Goal: Task Accomplishment & Management: Use online tool/utility

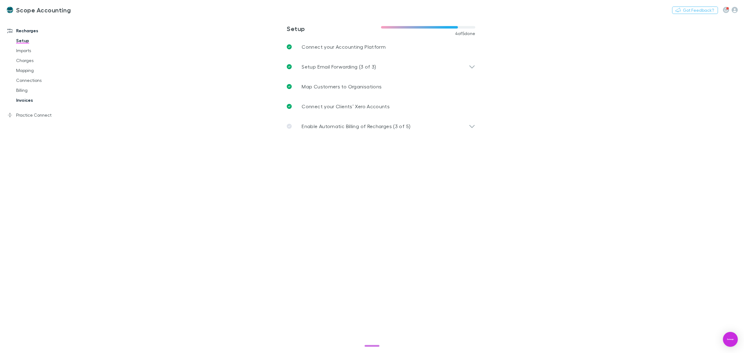
drag, startPoint x: 25, startPoint y: 99, endPoint x: 36, endPoint y: 104, distance: 12.2
click at [25, 99] on link "Invoices" at bounding box center [49, 100] width 78 height 10
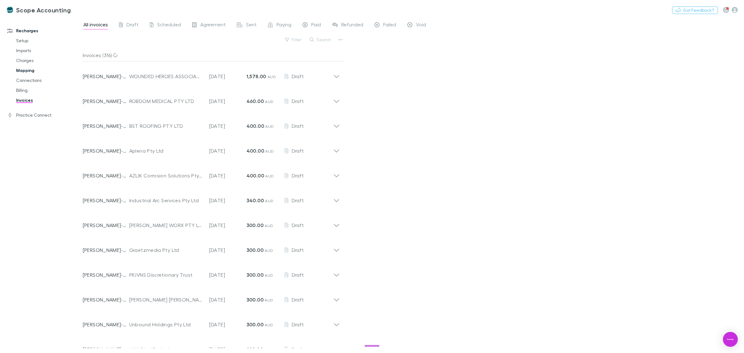
click at [31, 69] on link "Mapping" at bounding box center [49, 70] width 78 height 10
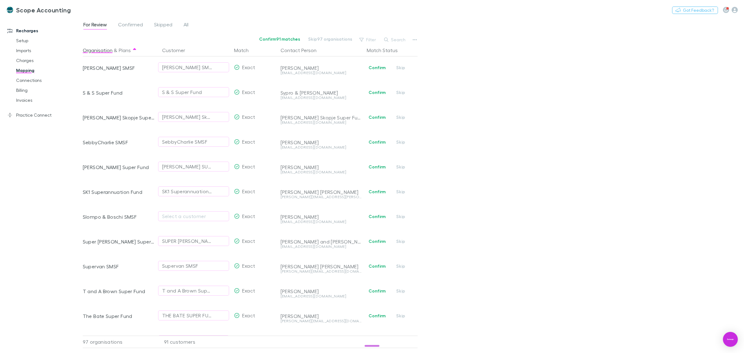
scroll to position [1549, 0]
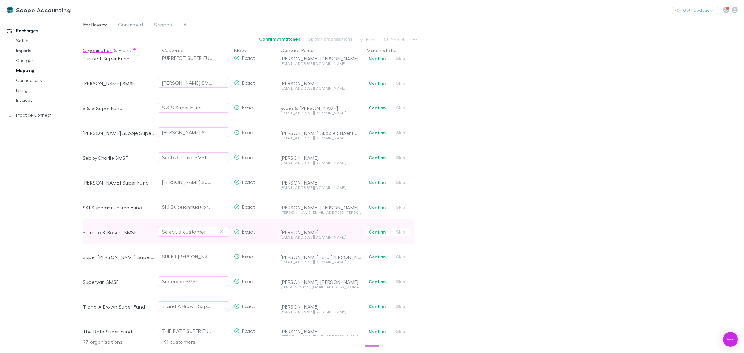
click at [170, 232] on div "Select a customer" at bounding box center [193, 231] width 63 height 7
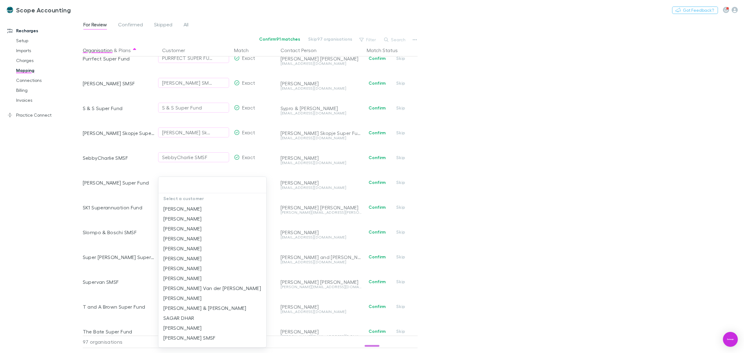
drag, startPoint x: 446, startPoint y: 205, endPoint x: 286, endPoint y: 237, distance: 163.6
click at [443, 207] on div at bounding box center [372, 176] width 744 height 353
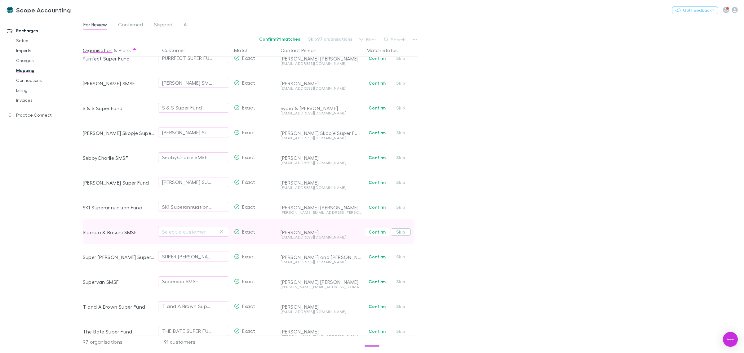
click at [402, 231] on button "Skip" at bounding box center [401, 231] width 20 height 7
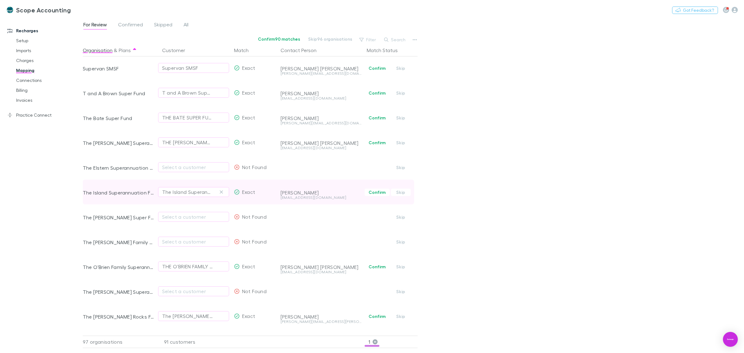
scroll to position [1782, 0]
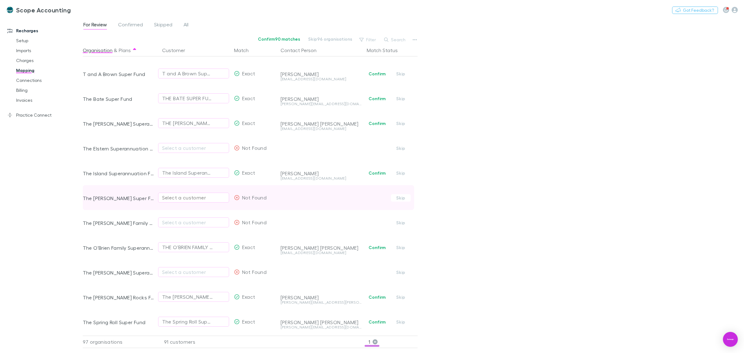
click at [192, 197] on div "Select a customer" at bounding box center [193, 197] width 63 height 7
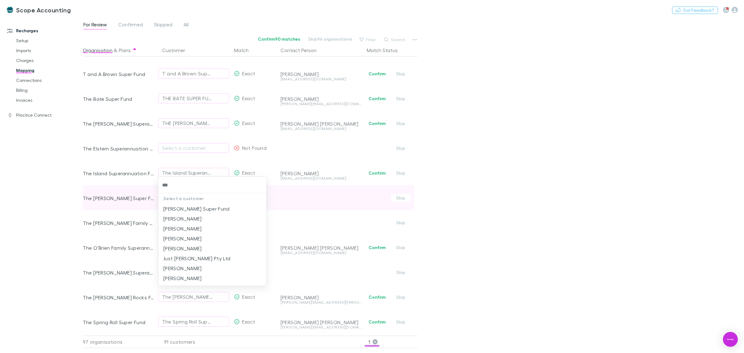
type input "****"
click at [177, 207] on li "[PERSON_NAME] Super Fund" at bounding box center [212, 209] width 108 height 10
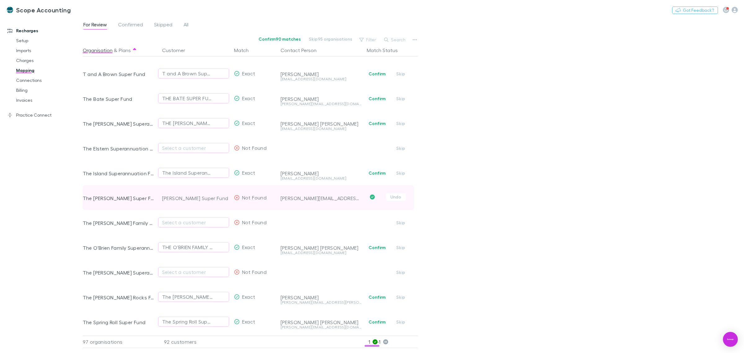
click at [174, 198] on div "[PERSON_NAME] Super Fund" at bounding box center [195, 198] width 67 height 25
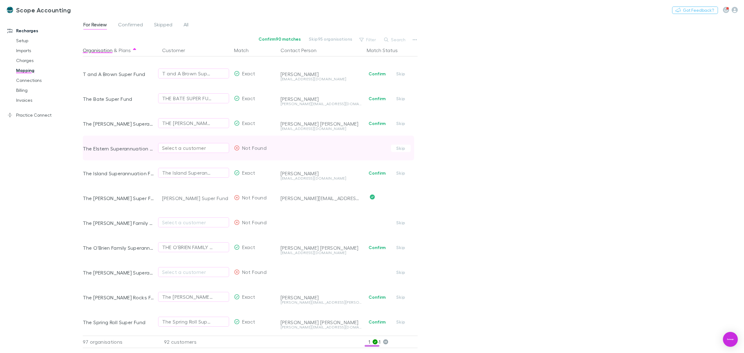
click at [171, 149] on div "Select a customer" at bounding box center [193, 147] width 63 height 7
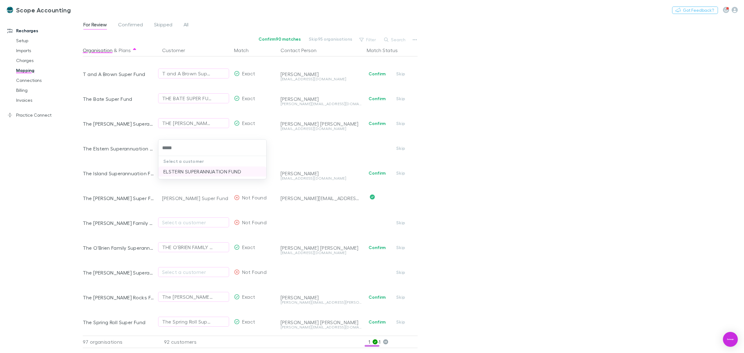
type input "******"
click at [182, 173] on li "ELSTERN SUPERANNUATION FUND" at bounding box center [212, 172] width 108 height 10
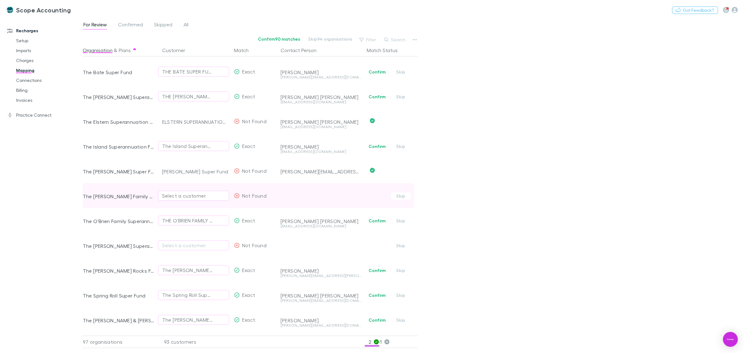
scroll to position [1821, 0]
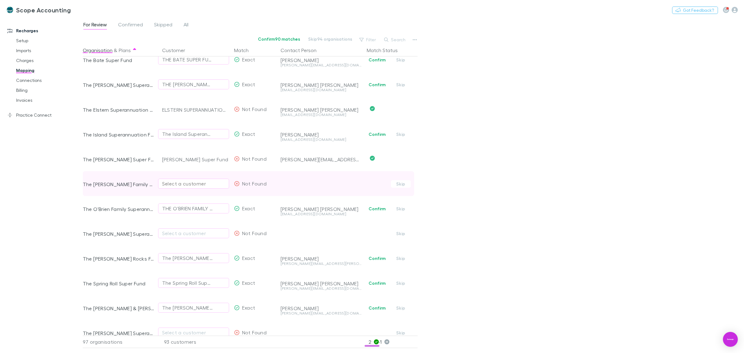
click at [188, 181] on div "Select a customer" at bounding box center [193, 183] width 63 height 7
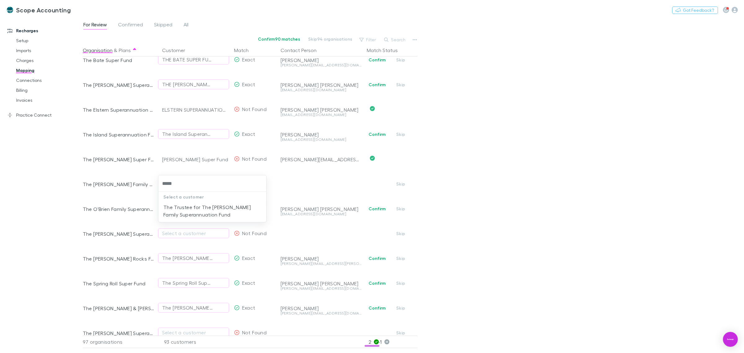
type input "******"
drag, startPoint x: 193, startPoint y: 211, endPoint x: 179, endPoint y: 224, distance: 18.7
click at [193, 212] on li "The Trustee for The [PERSON_NAME] Family Superannuation Fund" at bounding box center [212, 210] width 108 height 17
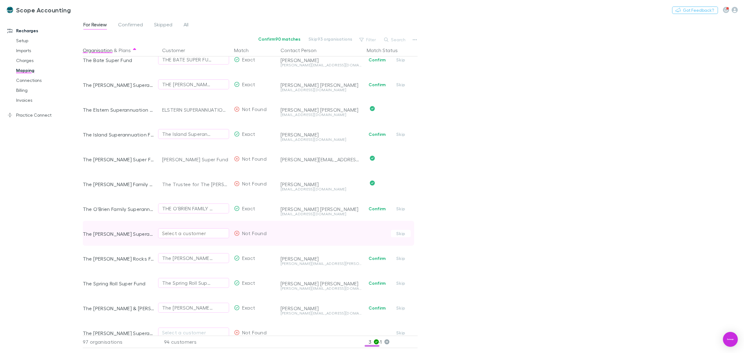
click at [174, 235] on div "Select a customer" at bounding box center [193, 233] width 63 height 7
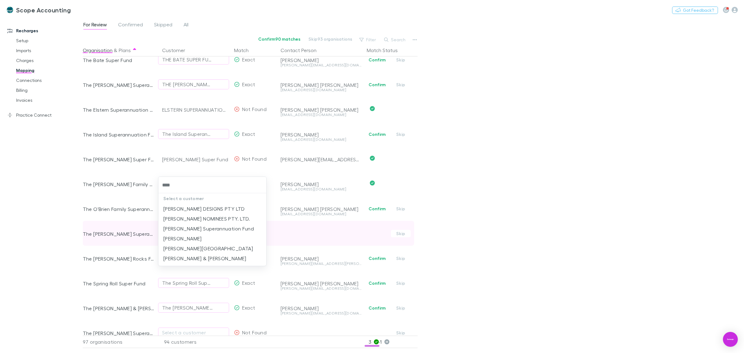
type input "*****"
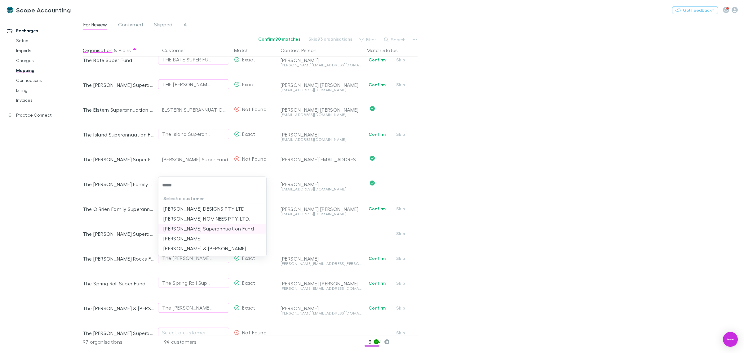
click at [186, 230] on li "[PERSON_NAME] Superannuation Fund" at bounding box center [212, 229] width 108 height 10
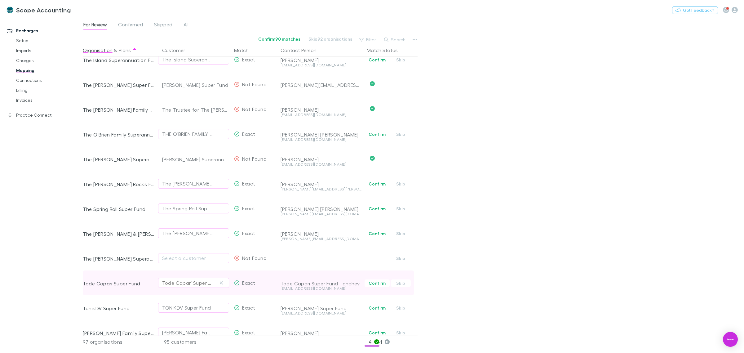
scroll to position [1898, 0]
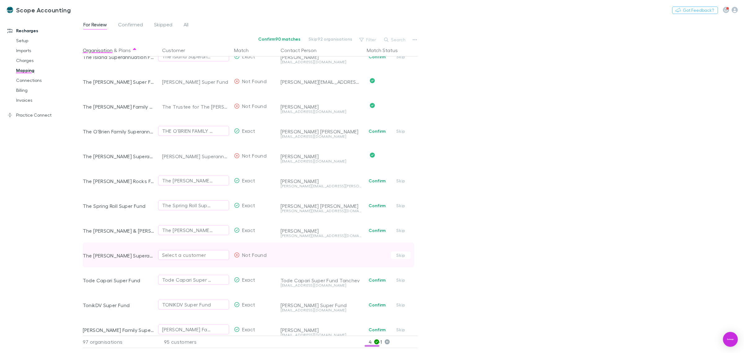
click at [175, 255] on div "Select a customer" at bounding box center [193, 254] width 63 height 7
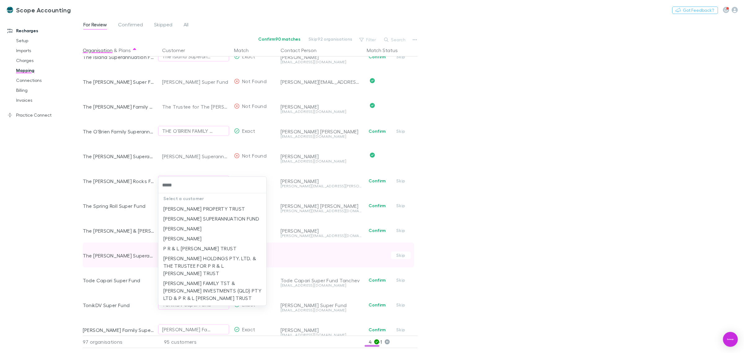
type input "******"
click at [199, 219] on li "[PERSON_NAME] SUPERANNUATION FUND" at bounding box center [212, 219] width 108 height 10
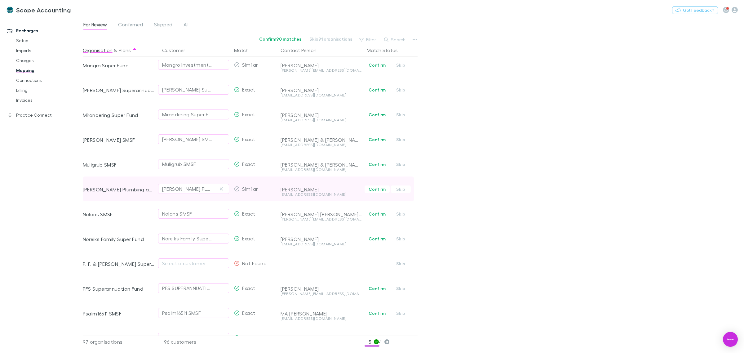
scroll to position [1242, 0]
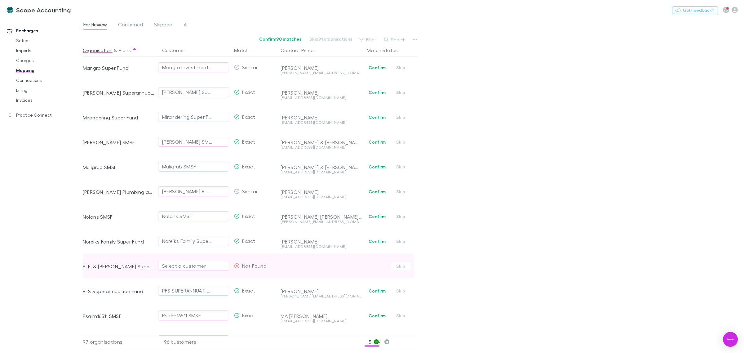
click at [169, 267] on div "Select a customer" at bounding box center [193, 265] width 63 height 7
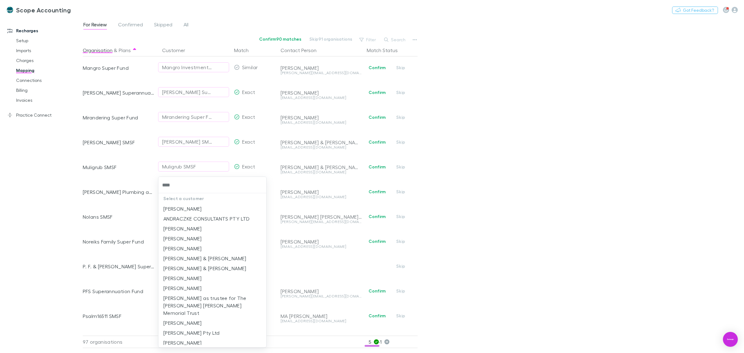
type input "*****"
click at [213, 229] on li "P F and [PERSON_NAME] Superannuation Fund" at bounding box center [212, 232] width 108 height 17
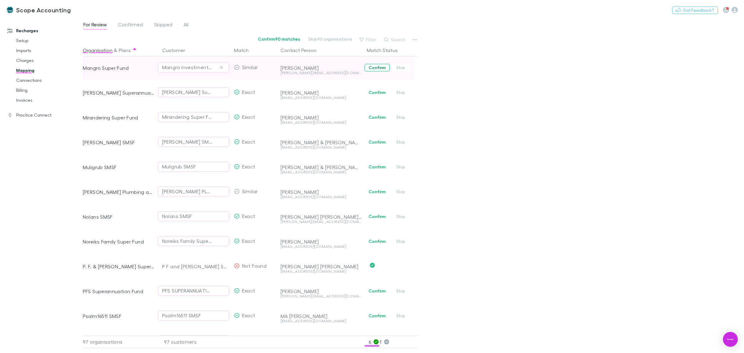
click at [378, 67] on button "Confirm" at bounding box center [377, 67] width 25 height 7
click at [376, 92] on button "Confirm" at bounding box center [377, 92] width 25 height 7
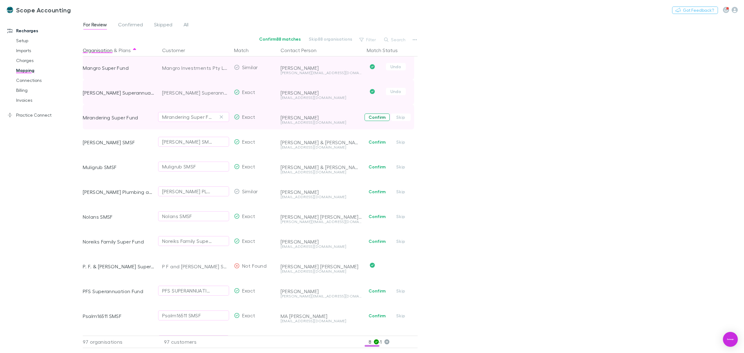
click at [374, 116] on button "Confirm" at bounding box center [377, 117] width 25 height 7
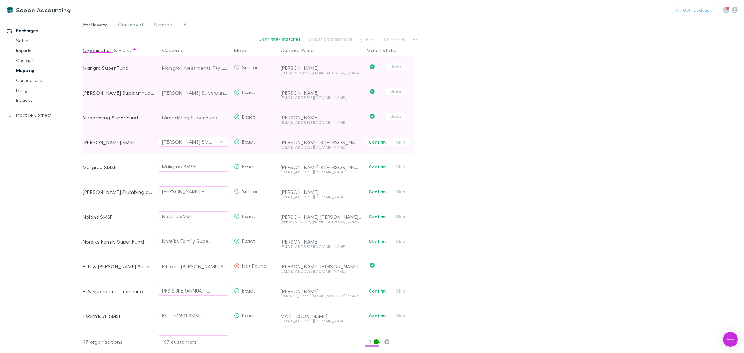
click at [375, 143] on button "Confirm" at bounding box center [377, 141] width 25 height 7
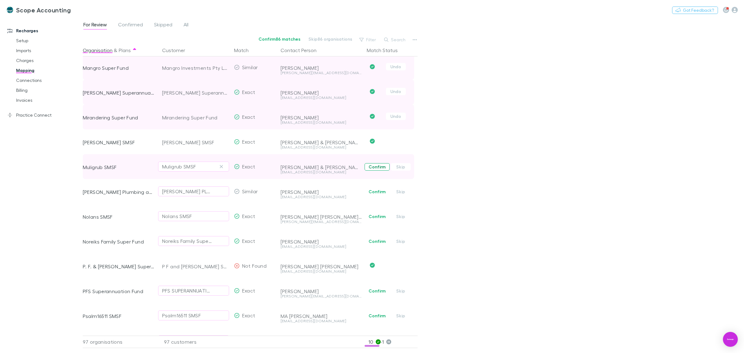
click at [374, 168] on button "Confirm" at bounding box center [377, 166] width 25 height 7
click at [374, 193] on button "Confirm" at bounding box center [377, 191] width 25 height 7
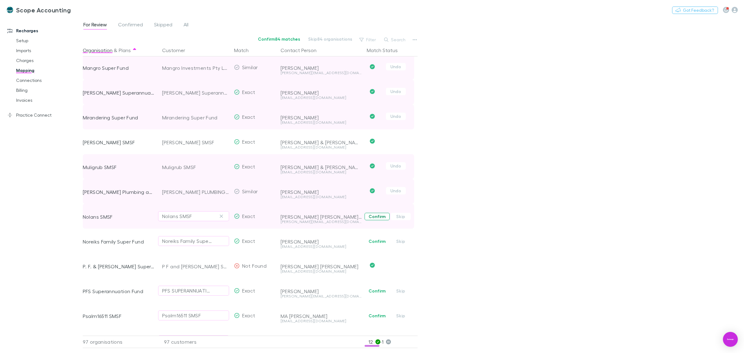
click at [374, 216] on button "Confirm" at bounding box center [377, 216] width 25 height 7
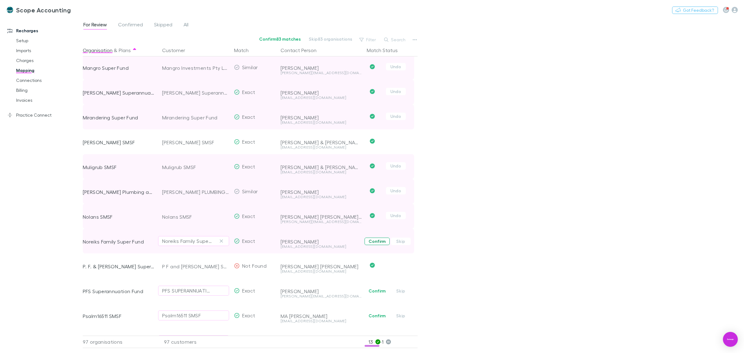
click at [375, 242] on button "Confirm" at bounding box center [377, 241] width 25 height 7
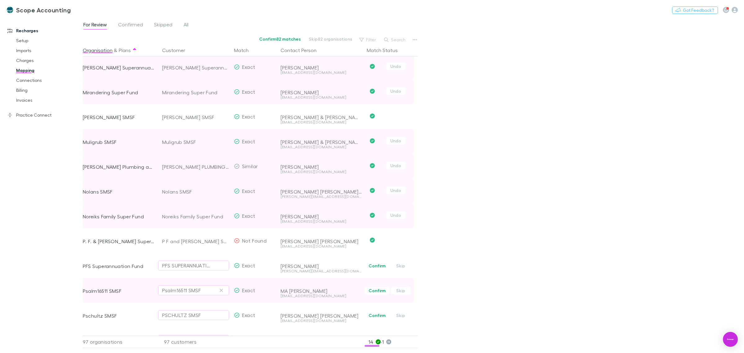
scroll to position [1281, 0]
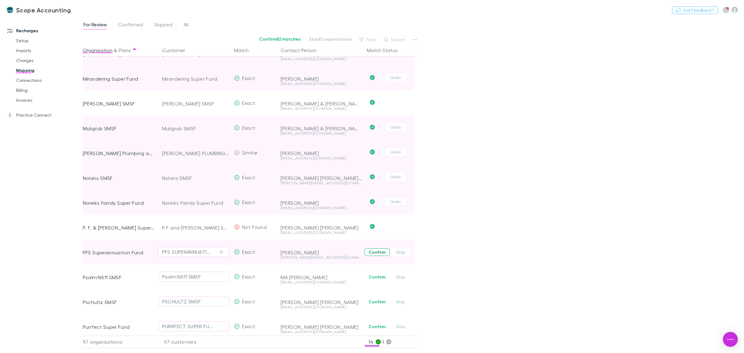
click at [373, 254] on button "Confirm" at bounding box center [377, 251] width 25 height 7
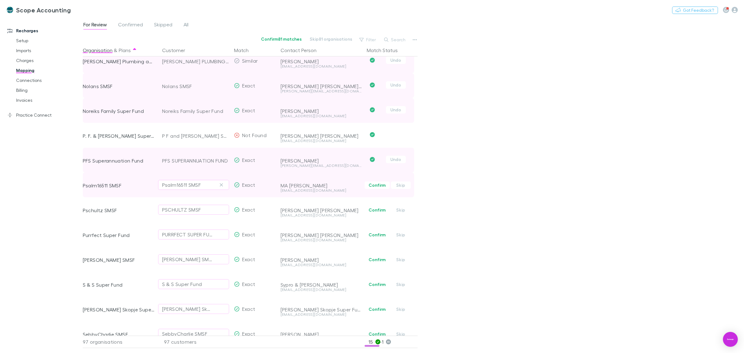
scroll to position [1436, 0]
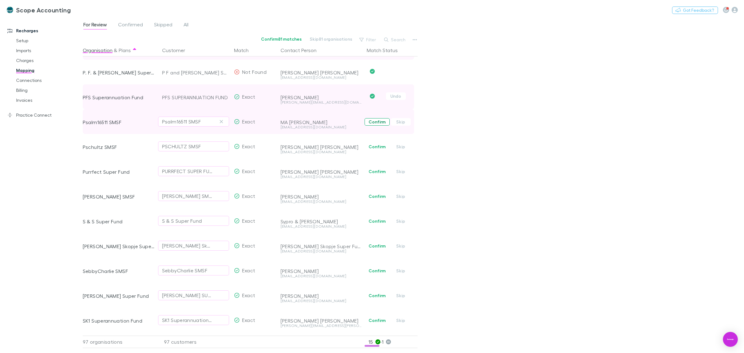
click at [377, 122] on button "Confirm" at bounding box center [377, 121] width 25 height 7
click at [373, 146] on button "Confirm" at bounding box center [377, 146] width 25 height 7
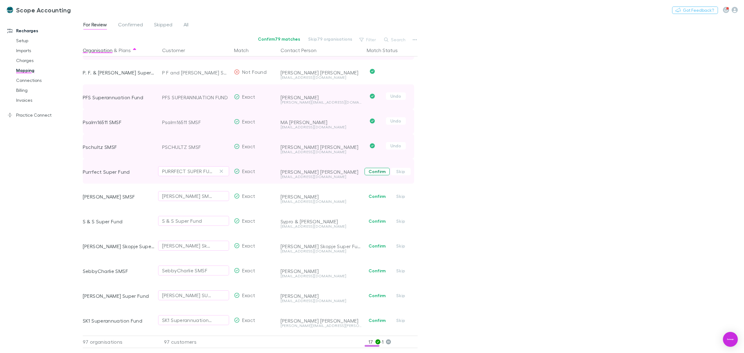
click at [375, 172] on button "Confirm" at bounding box center [377, 171] width 25 height 7
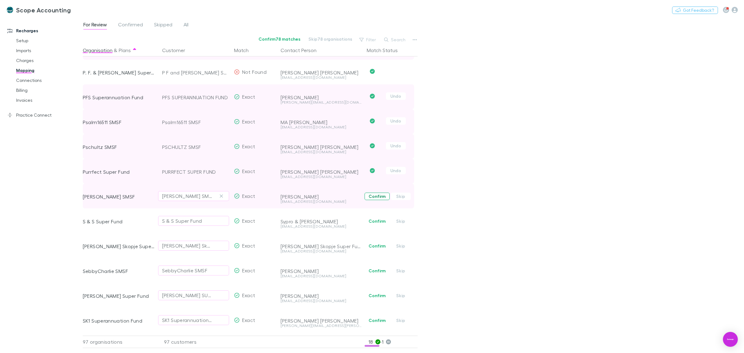
click at [373, 197] on button "Confirm" at bounding box center [377, 196] width 25 height 7
click at [372, 222] on button "Confirm" at bounding box center [377, 220] width 25 height 7
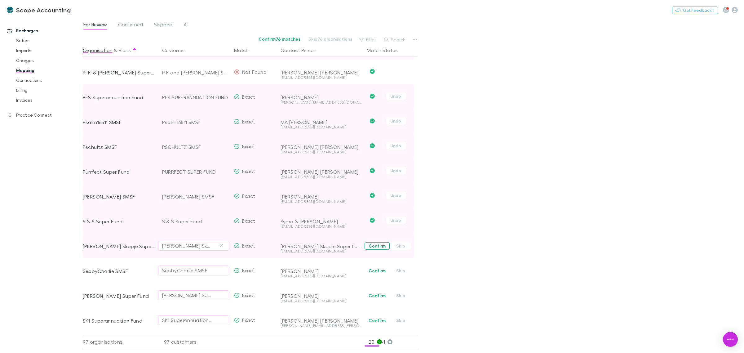
click at [374, 247] on button "Confirm" at bounding box center [377, 245] width 25 height 7
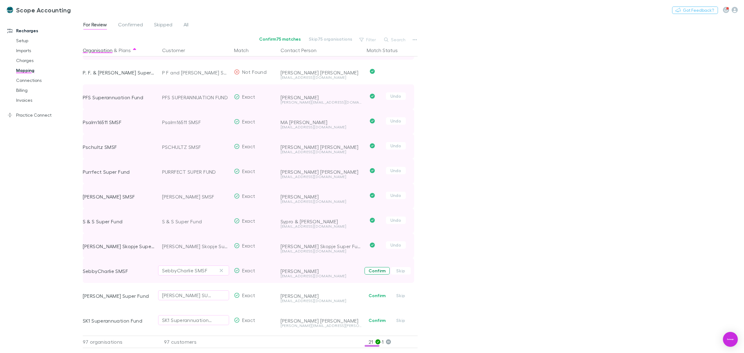
click at [373, 272] on button "Confirm" at bounding box center [377, 270] width 25 height 7
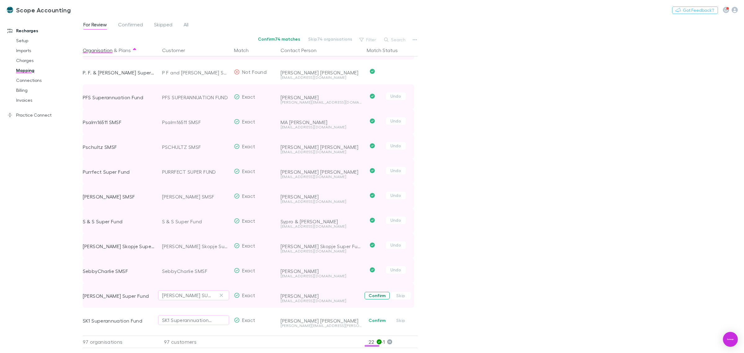
click at [370, 296] on button "Confirm" at bounding box center [377, 295] width 25 height 7
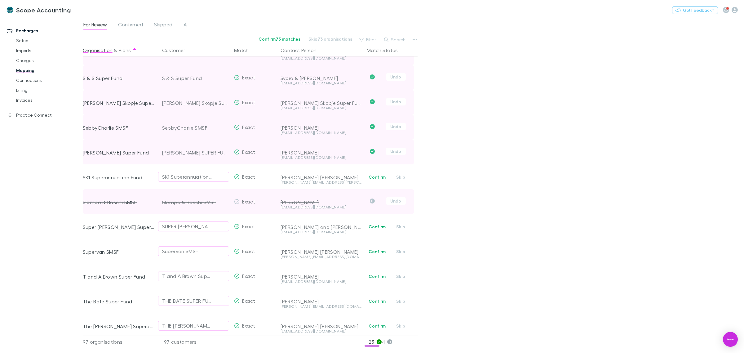
scroll to position [1591, 0]
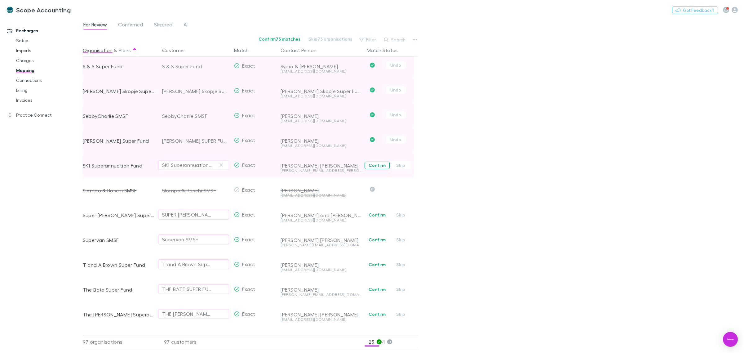
click at [375, 167] on button "Confirm" at bounding box center [377, 165] width 25 height 7
click at [372, 213] on button "Confirm" at bounding box center [377, 214] width 25 height 7
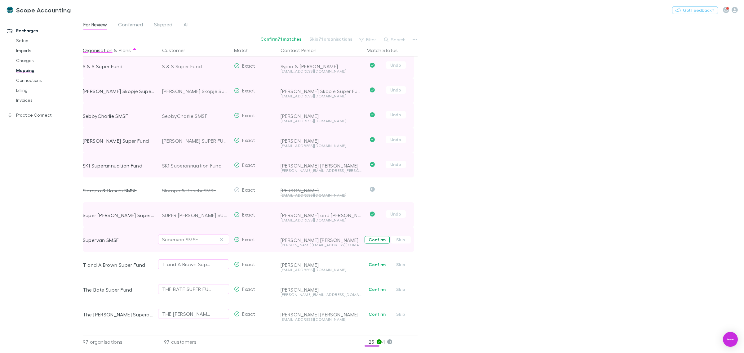
click at [374, 241] on button "Confirm" at bounding box center [377, 239] width 25 height 7
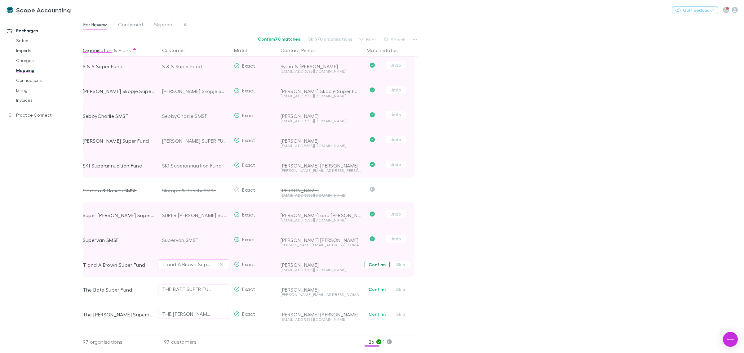
click at [369, 262] on button "Confirm" at bounding box center [377, 264] width 25 height 7
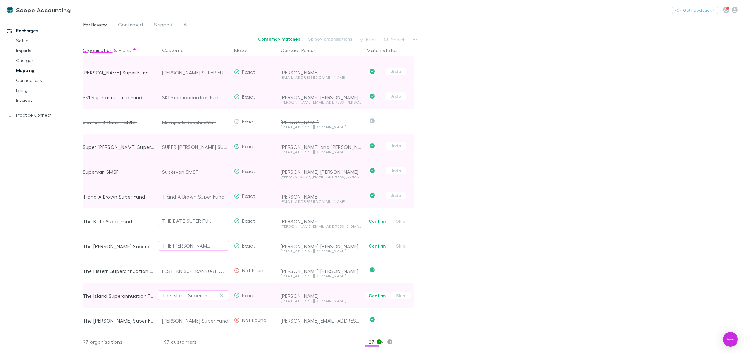
scroll to position [1707, 0]
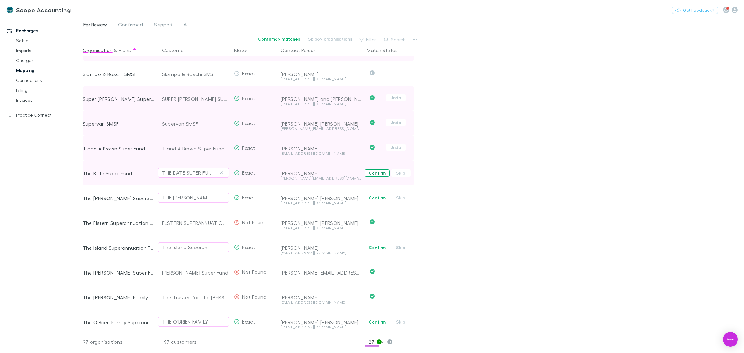
click at [378, 173] on button "Confirm" at bounding box center [377, 172] width 25 height 7
click at [371, 196] on button "Confirm" at bounding box center [377, 197] width 25 height 7
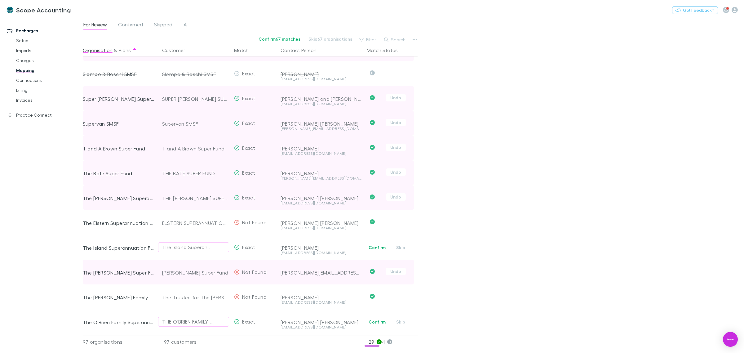
scroll to position [1746, 0]
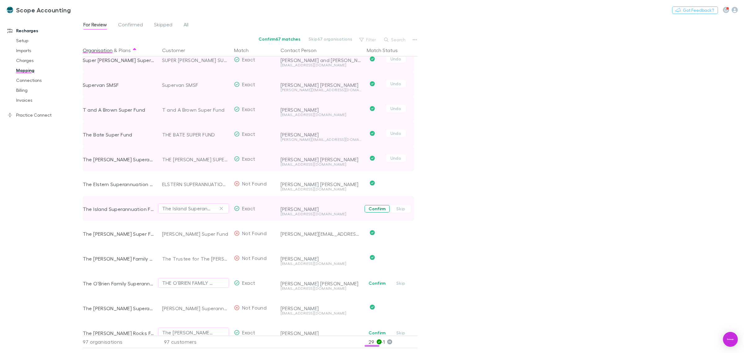
click at [379, 209] on button "Confirm" at bounding box center [377, 208] width 25 height 7
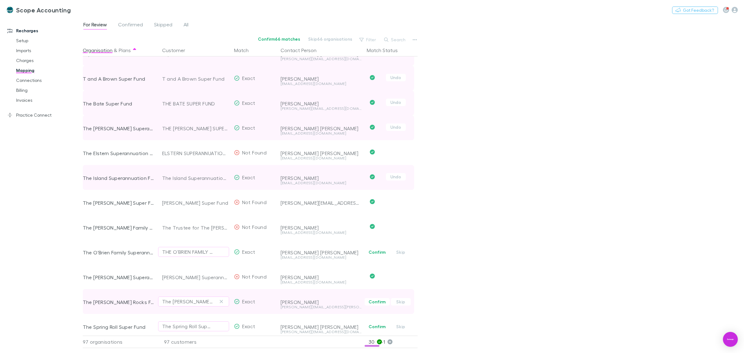
scroll to position [1862, 0]
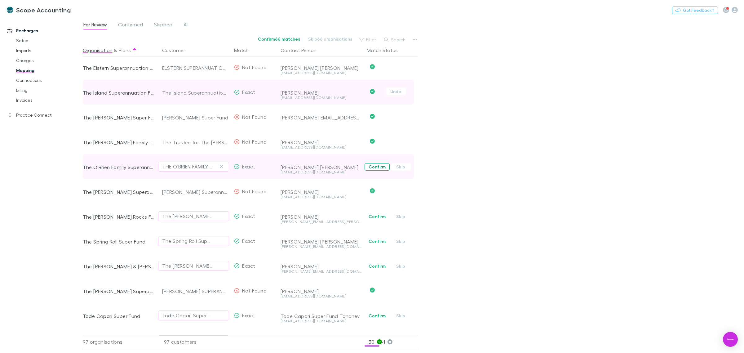
click at [379, 167] on button "Confirm" at bounding box center [377, 166] width 25 height 7
click at [374, 216] on button "Confirm" at bounding box center [377, 216] width 25 height 7
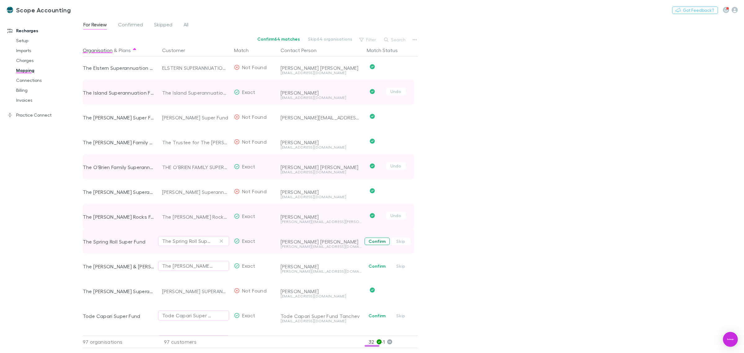
click at [375, 242] on button "Confirm" at bounding box center [377, 241] width 25 height 7
click at [372, 266] on button "Confirm" at bounding box center [377, 265] width 25 height 7
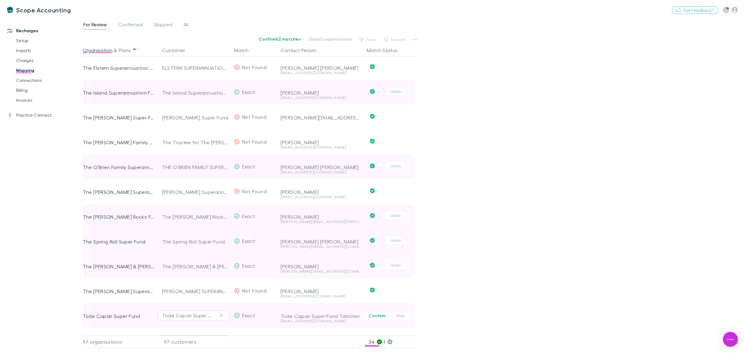
drag, startPoint x: 372, startPoint y: 315, endPoint x: 373, endPoint y: 311, distance: 4.5
click at [372, 316] on button "Confirm" at bounding box center [377, 315] width 25 height 7
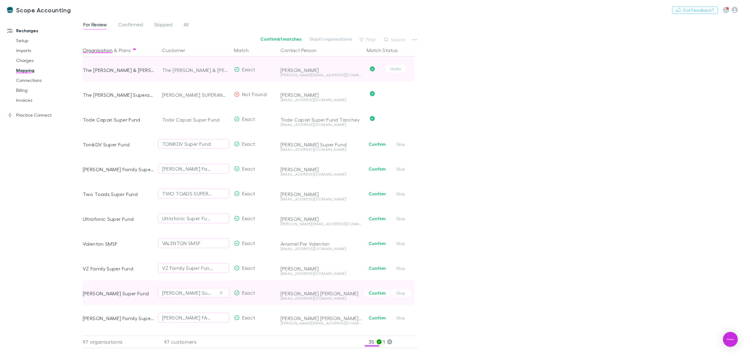
scroll to position [2095, 0]
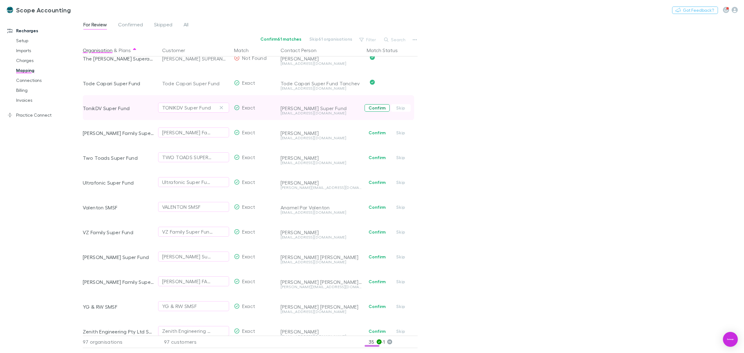
click at [378, 107] on button "Confirm" at bounding box center [377, 107] width 25 height 7
click at [378, 132] on button "Confirm" at bounding box center [377, 132] width 25 height 7
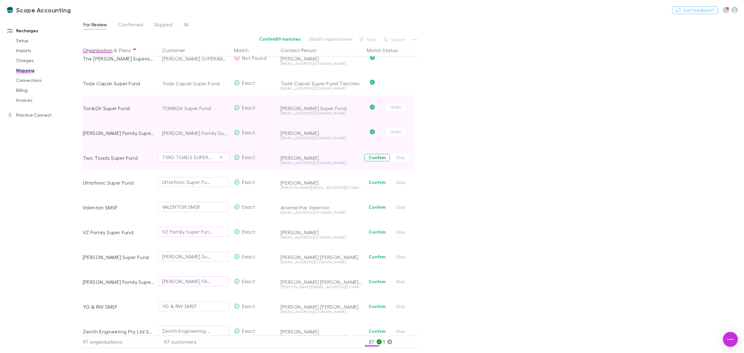
click at [374, 158] on button "Confirm" at bounding box center [377, 157] width 25 height 7
click at [373, 182] on button "Confirm" at bounding box center [377, 182] width 25 height 7
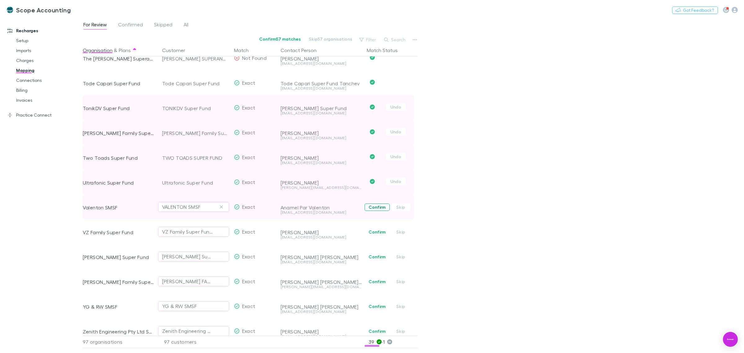
click at [373, 206] on button "Confirm" at bounding box center [377, 206] width 25 height 7
click at [371, 231] on button "Confirm" at bounding box center [377, 231] width 25 height 7
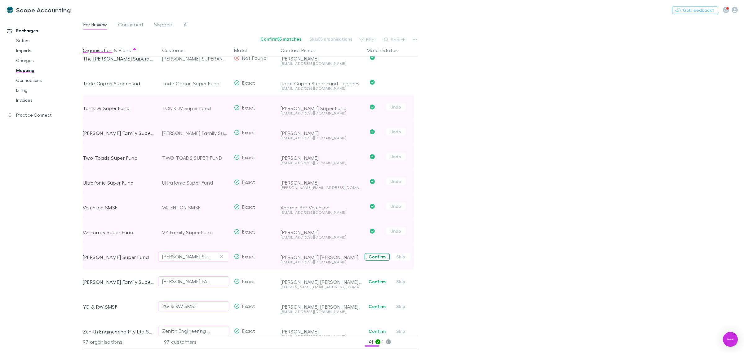
click at [371, 256] on button "Confirm" at bounding box center [377, 256] width 25 height 7
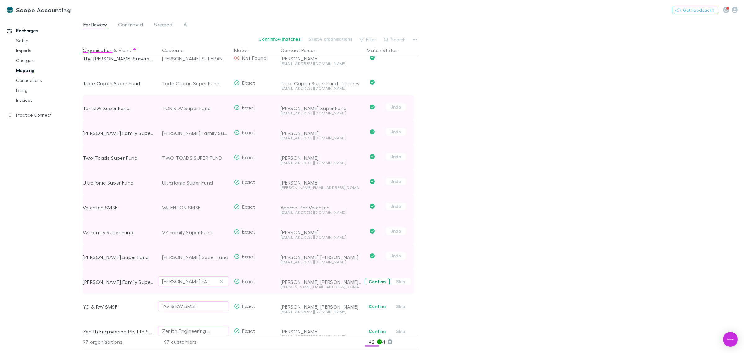
click at [371, 284] on button "Confirm" at bounding box center [377, 281] width 25 height 7
click at [371, 305] on button "Confirm" at bounding box center [377, 306] width 25 height 7
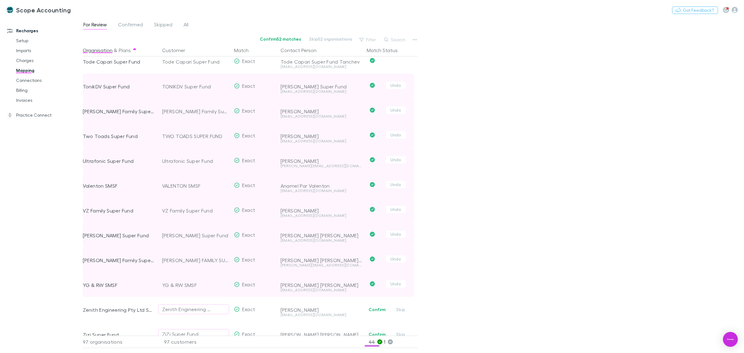
scroll to position [2134, 0]
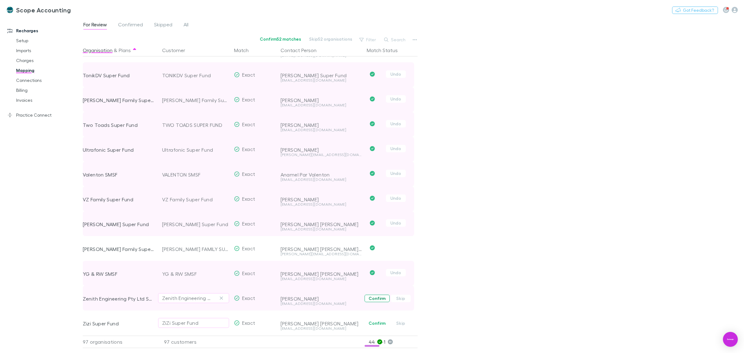
click at [377, 295] on button "Confirm" at bounding box center [377, 298] width 25 height 7
click at [376, 319] on button "Confirm" at bounding box center [377, 322] width 25 height 7
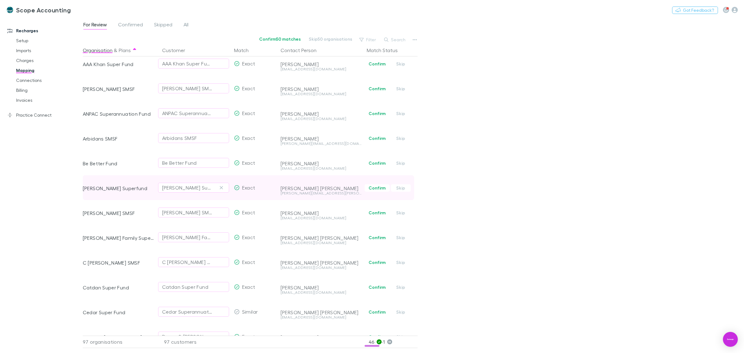
scroll to position [0, 0]
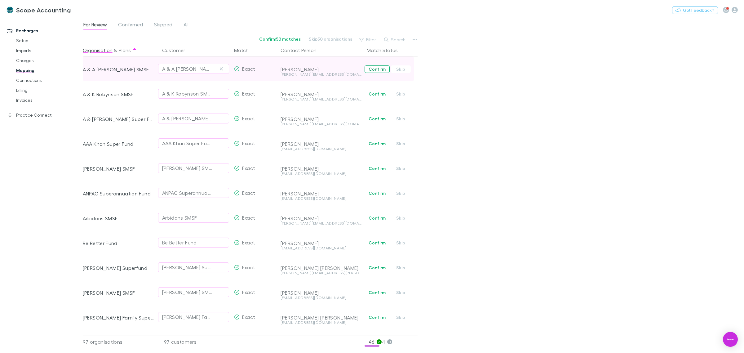
click at [377, 70] on button "Confirm" at bounding box center [377, 68] width 25 height 7
click at [376, 93] on button "Confirm" at bounding box center [377, 93] width 25 height 7
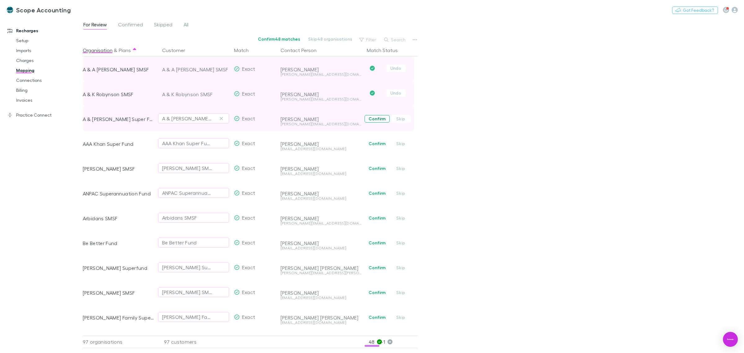
click at [381, 121] on button "Confirm" at bounding box center [377, 118] width 25 height 7
click at [376, 145] on button "Confirm" at bounding box center [377, 143] width 25 height 7
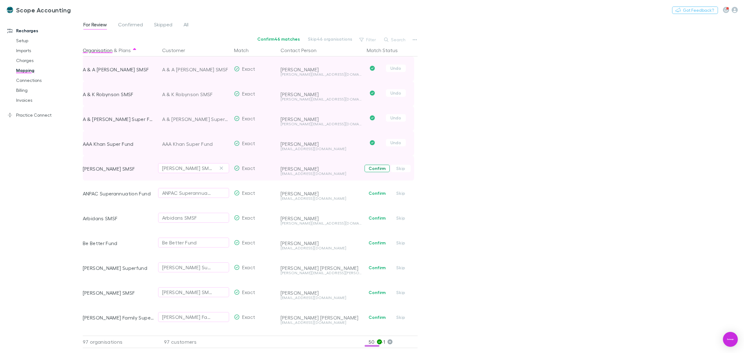
click at [377, 170] on button "Confirm" at bounding box center [377, 168] width 25 height 7
click at [374, 196] on button "Confirm" at bounding box center [377, 192] width 25 height 7
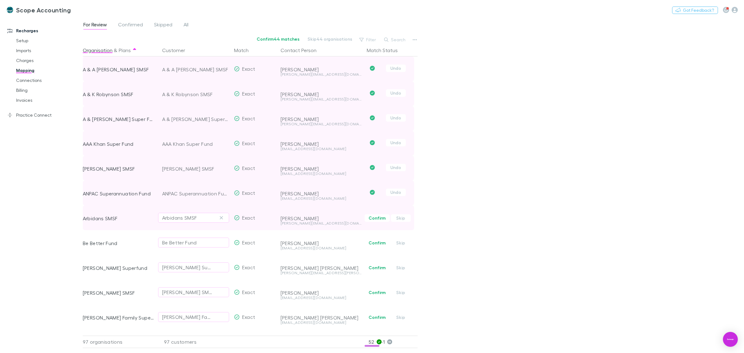
drag, startPoint x: 374, startPoint y: 217, endPoint x: 374, endPoint y: 222, distance: 4.7
click at [374, 217] on button "Confirm" at bounding box center [377, 217] width 25 height 7
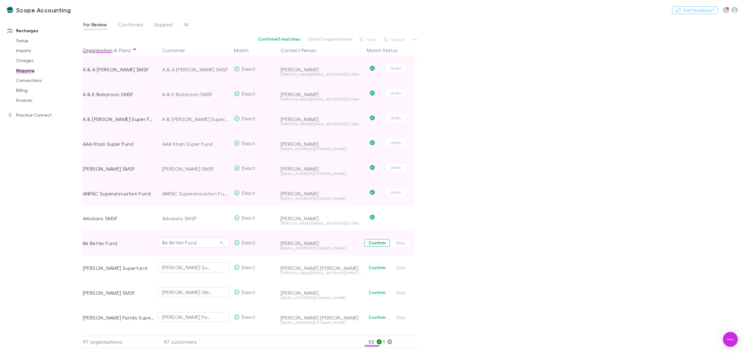
click at [374, 242] on button "Confirm" at bounding box center [377, 242] width 25 height 7
click at [372, 267] on button "Confirm" at bounding box center [377, 267] width 25 height 7
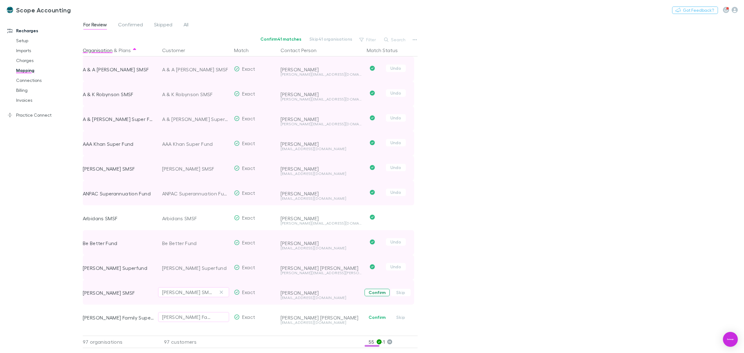
click at [371, 291] on button "Confirm" at bounding box center [377, 292] width 25 height 7
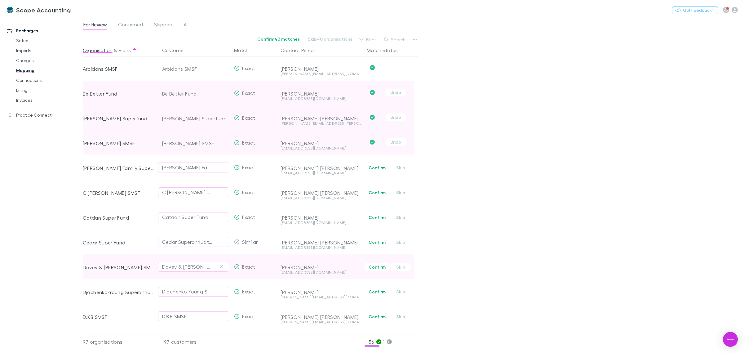
scroll to position [194, 0]
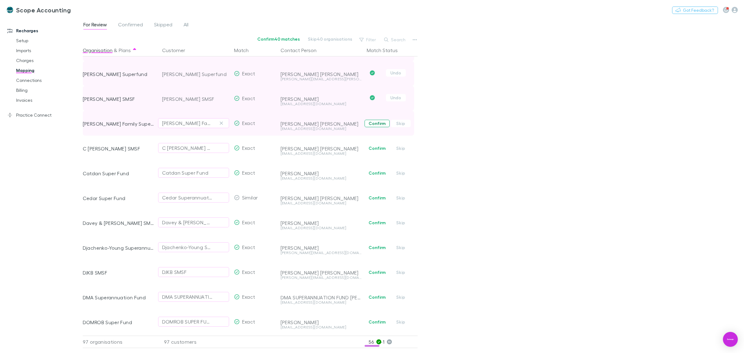
click at [378, 126] on button "Confirm" at bounding box center [377, 123] width 25 height 7
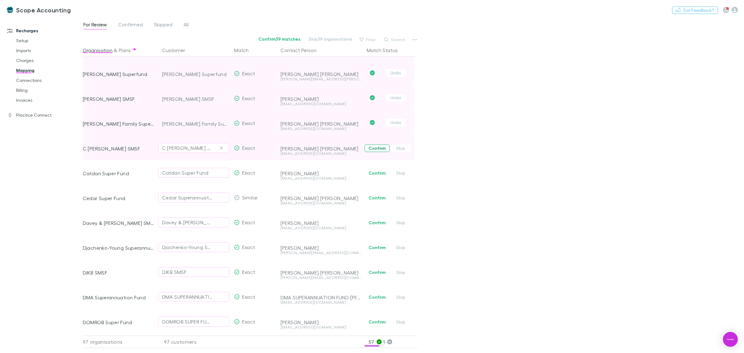
click at [376, 148] on button "Confirm" at bounding box center [377, 148] width 25 height 7
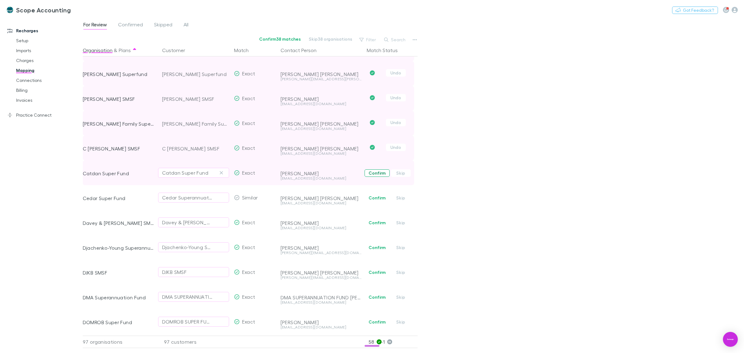
click at [372, 169] on button "Confirm" at bounding box center [377, 172] width 25 height 7
click at [372, 194] on span "Confirm Skip" at bounding box center [390, 197] width 53 height 25
click at [372, 201] on button "Confirm" at bounding box center [377, 197] width 25 height 7
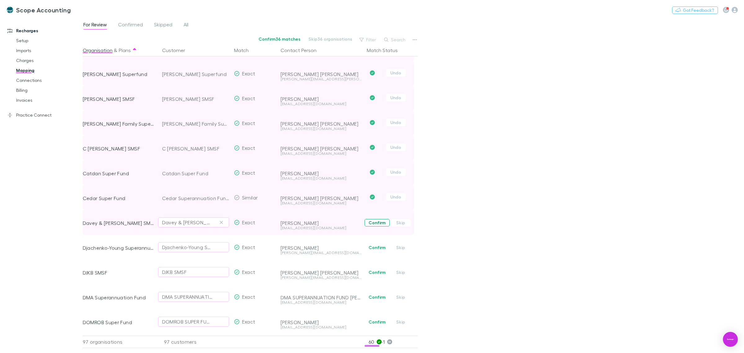
click at [373, 224] on button "Confirm" at bounding box center [377, 222] width 25 height 7
click at [374, 247] on button "Confirm" at bounding box center [377, 247] width 25 height 7
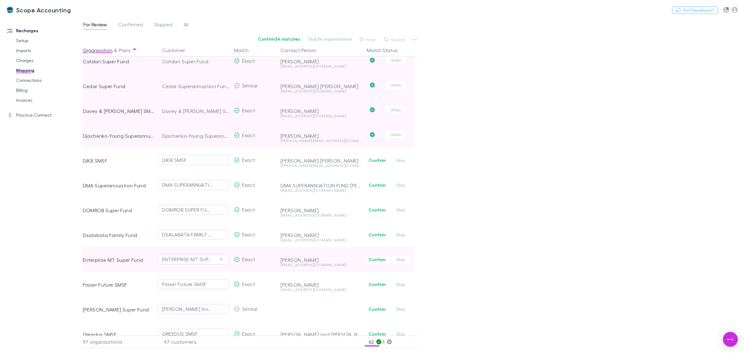
scroll to position [349, 0]
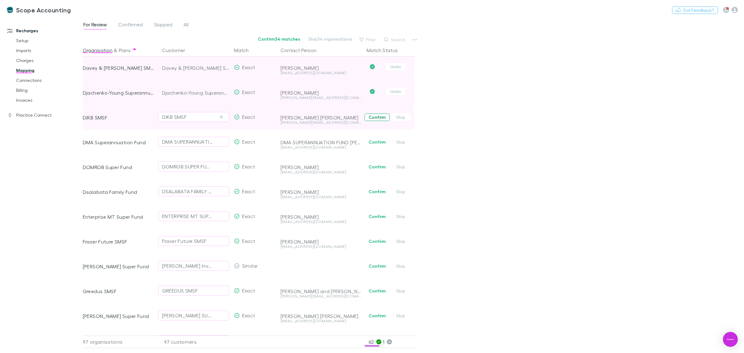
click at [368, 118] on button "Confirm" at bounding box center [377, 117] width 25 height 7
click at [375, 141] on button "Confirm" at bounding box center [377, 141] width 25 height 7
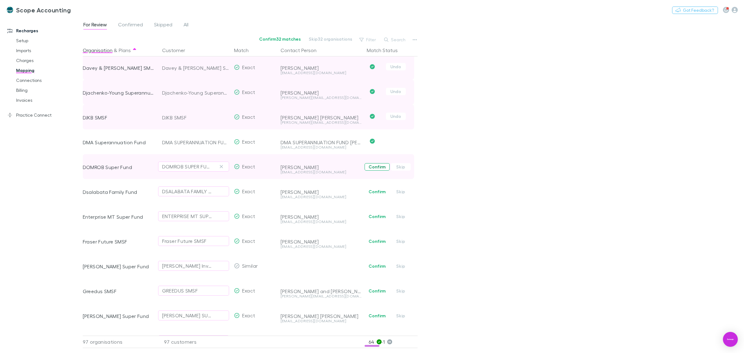
click at [373, 167] on button "Confirm" at bounding box center [377, 166] width 25 height 7
click at [373, 194] on button "Confirm" at bounding box center [377, 191] width 25 height 7
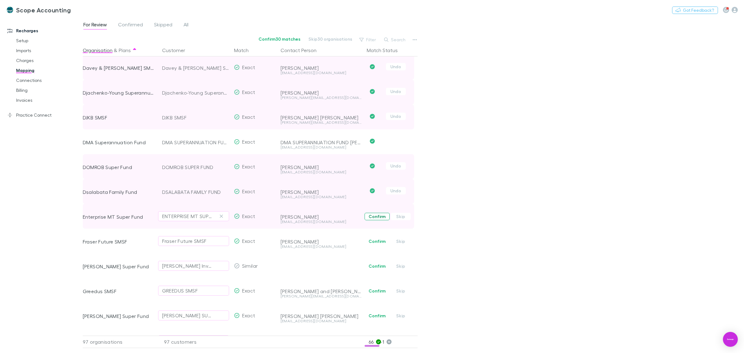
click at [377, 217] on button "Confirm" at bounding box center [377, 216] width 25 height 7
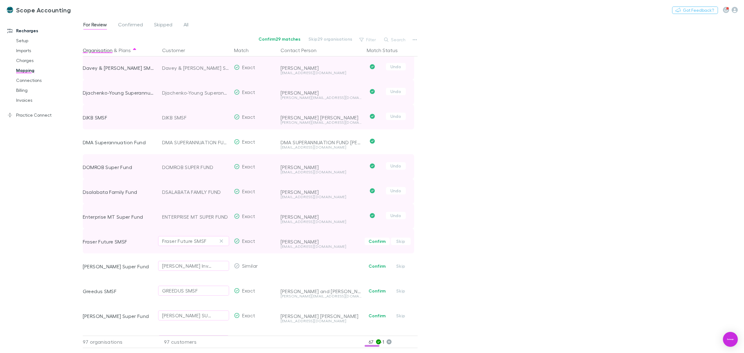
click at [375, 249] on span "Confirm Skip" at bounding box center [390, 241] width 53 height 25
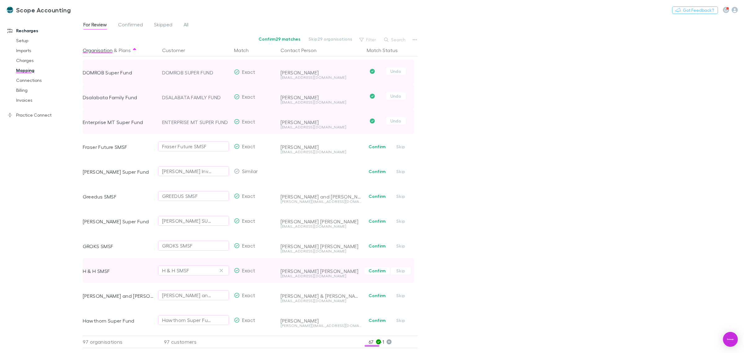
scroll to position [465, 0]
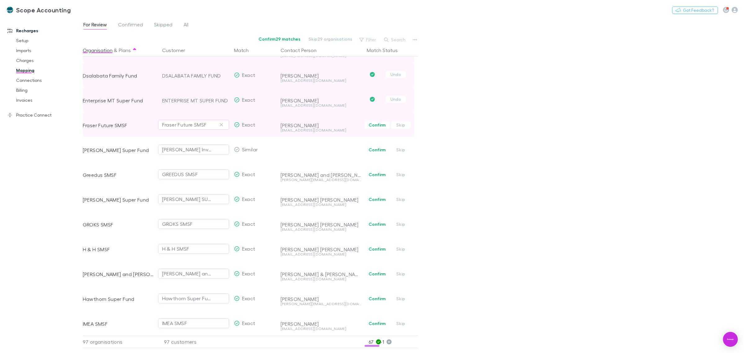
click at [380, 126] on button "Confirm" at bounding box center [377, 124] width 25 height 7
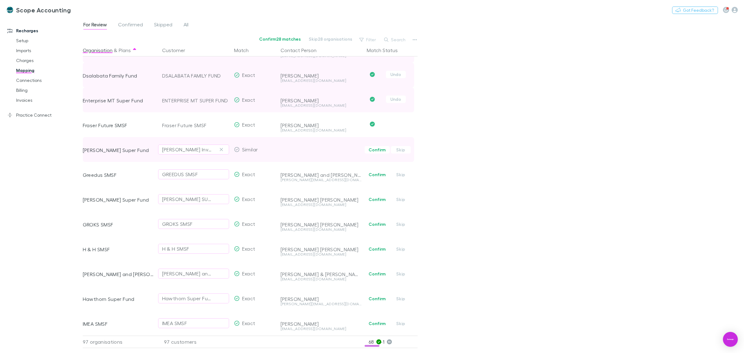
click at [374, 150] on button "Confirm" at bounding box center [377, 149] width 25 height 7
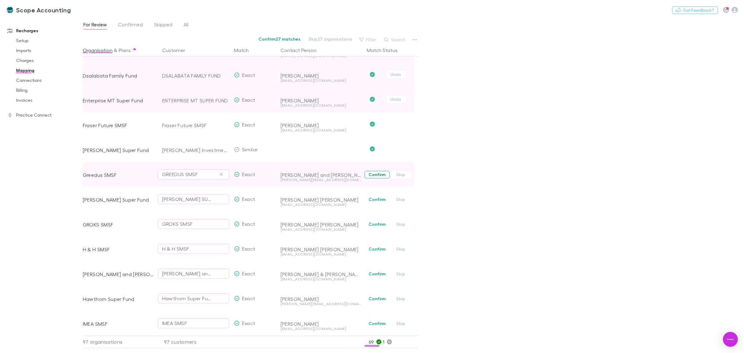
click at [374, 174] on button "Confirm" at bounding box center [377, 174] width 25 height 7
click at [368, 199] on button "Confirm" at bounding box center [377, 199] width 25 height 7
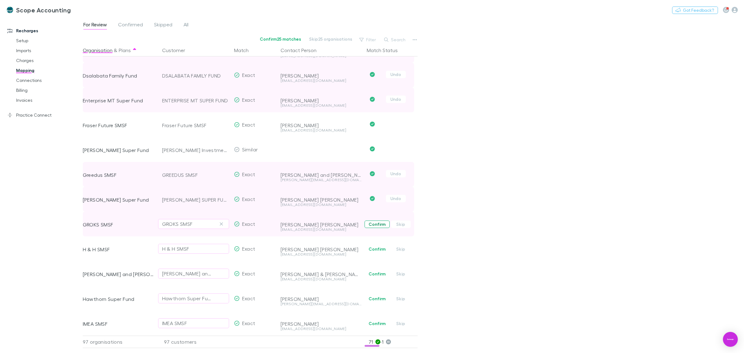
click at [374, 221] on button "Confirm" at bounding box center [377, 224] width 25 height 7
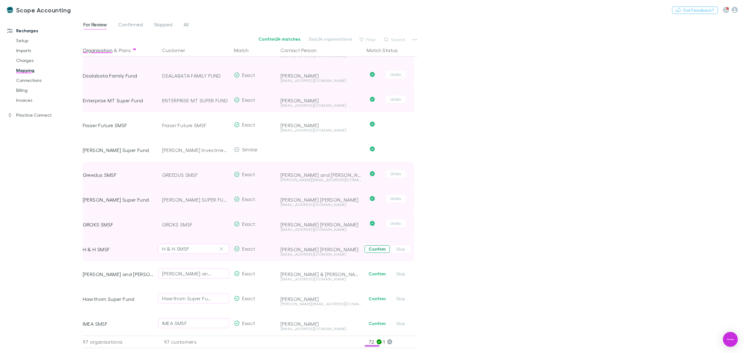
click at [376, 249] on button "Confirm" at bounding box center [377, 248] width 25 height 7
click at [375, 270] on button "Confirm" at bounding box center [377, 273] width 25 height 7
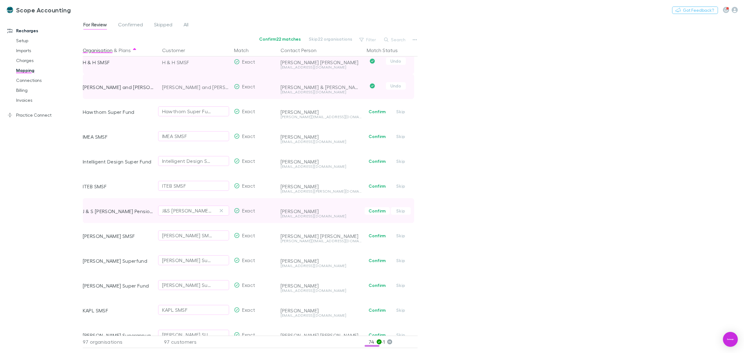
scroll to position [659, 0]
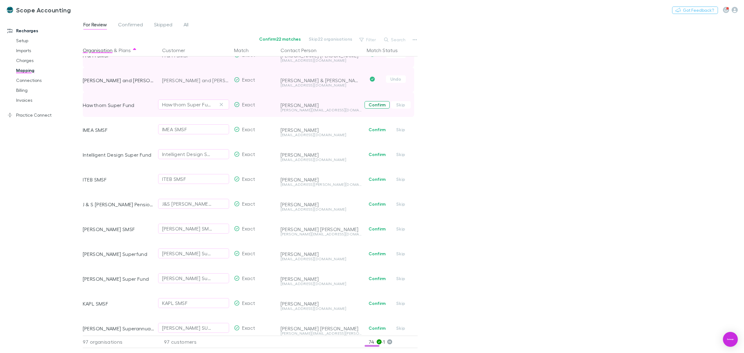
click at [374, 108] on button "Confirm" at bounding box center [377, 104] width 25 height 7
click at [376, 132] on button "Confirm" at bounding box center [377, 129] width 25 height 7
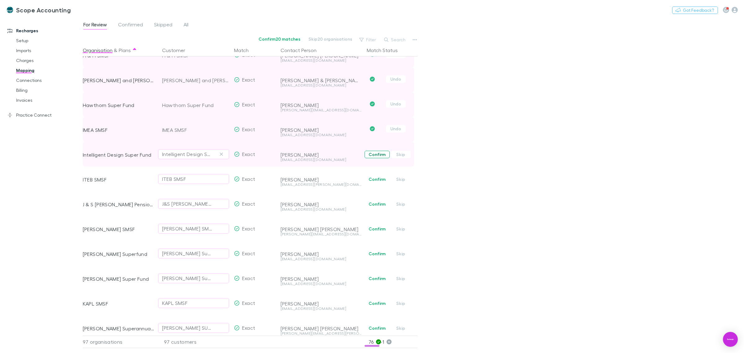
click at [376, 152] on button "Confirm" at bounding box center [377, 154] width 25 height 7
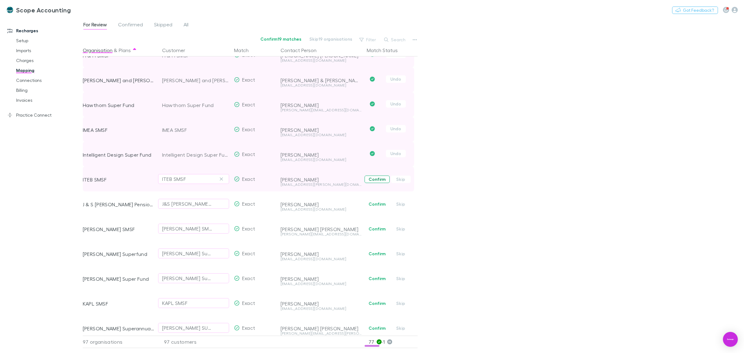
click at [372, 180] on button "Confirm" at bounding box center [377, 179] width 25 height 7
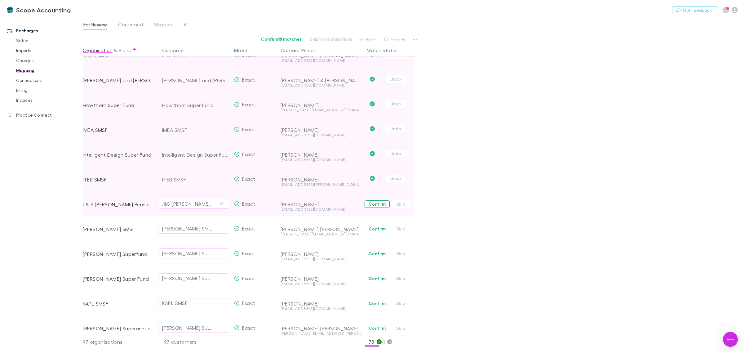
click at [371, 203] on button "Confirm" at bounding box center [377, 203] width 25 height 7
click at [371, 226] on button "Confirm" at bounding box center [377, 228] width 25 height 7
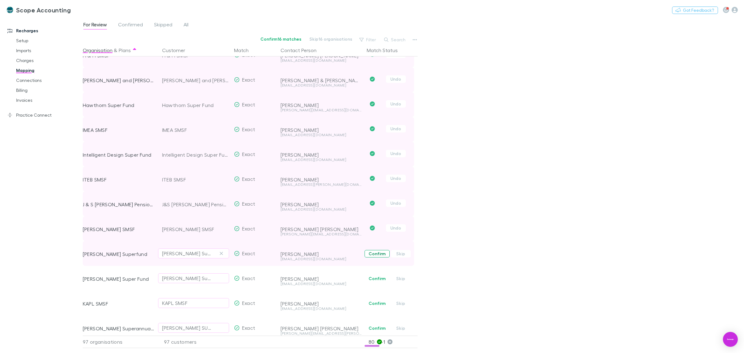
click at [376, 253] on button "Confirm" at bounding box center [377, 253] width 25 height 7
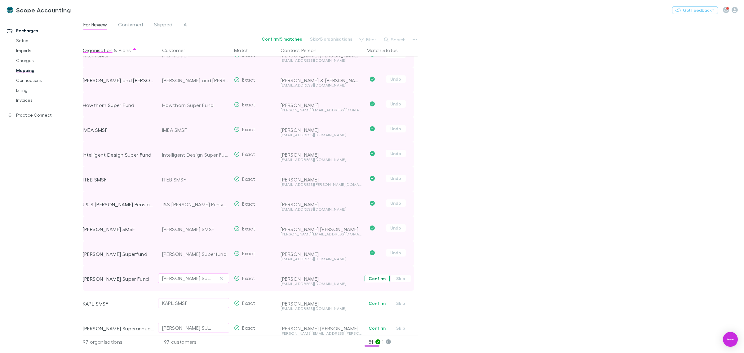
click at [373, 278] on button "Confirm" at bounding box center [377, 278] width 25 height 7
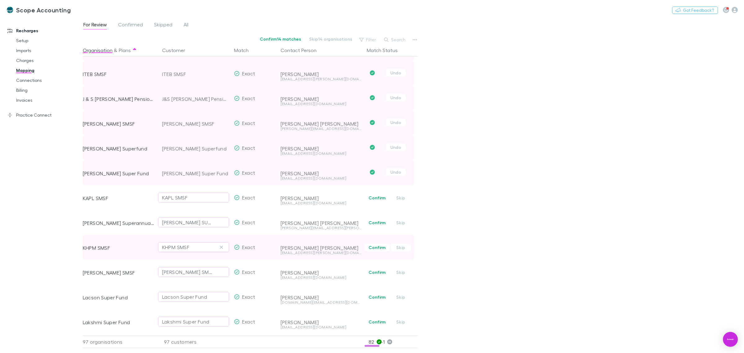
scroll to position [775, 0]
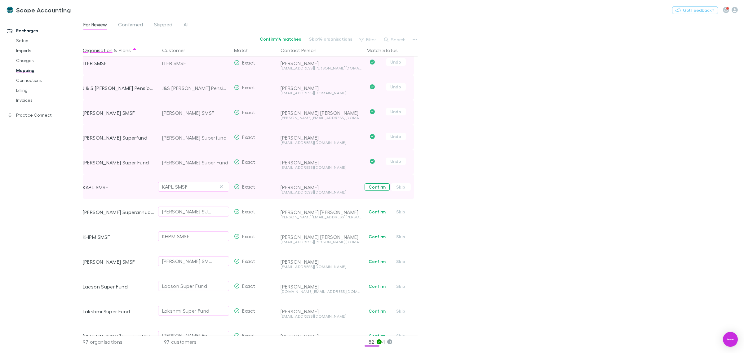
click at [377, 187] on button "Confirm" at bounding box center [377, 186] width 25 height 7
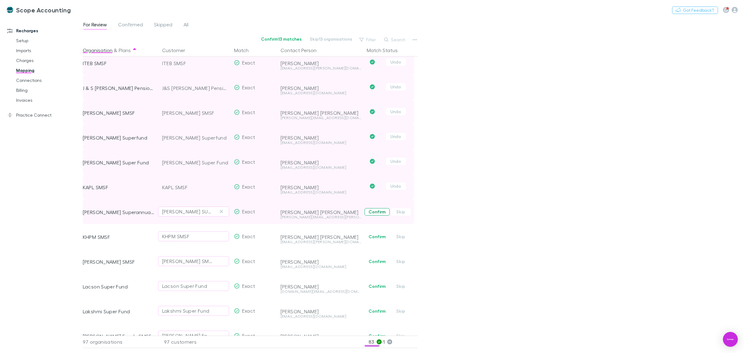
click at [376, 211] on button "Confirm" at bounding box center [377, 211] width 25 height 7
click at [372, 234] on button "Confirm" at bounding box center [377, 236] width 25 height 7
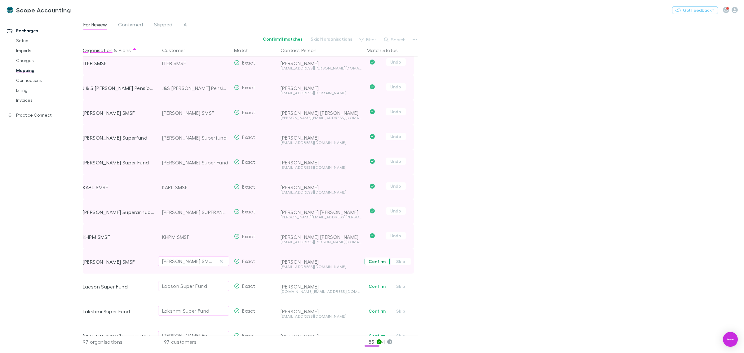
click at [372, 262] on button "Confirm" at bounding box center [377, 261] width 25 height 7
click at [373, 286] on button "Confirm" at bounding box center [377, 286] width 25 height 7
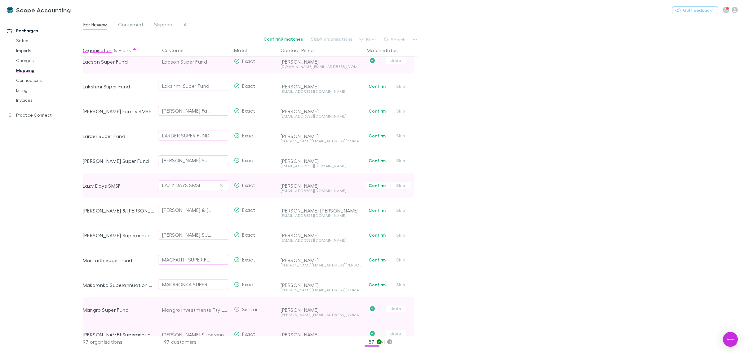
scroll to position [1008, 0]
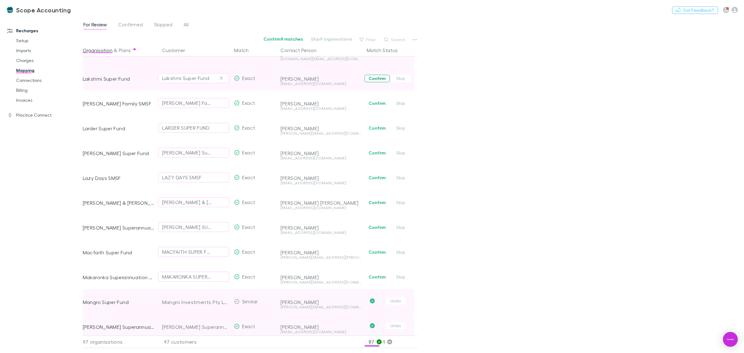
click at [377, 78] on button "Confirm" at bounding box center [377, 78] width 25 height 7
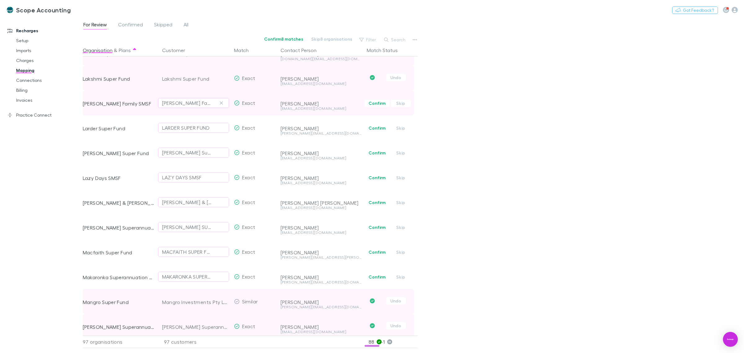
scroll to position [969, 0]
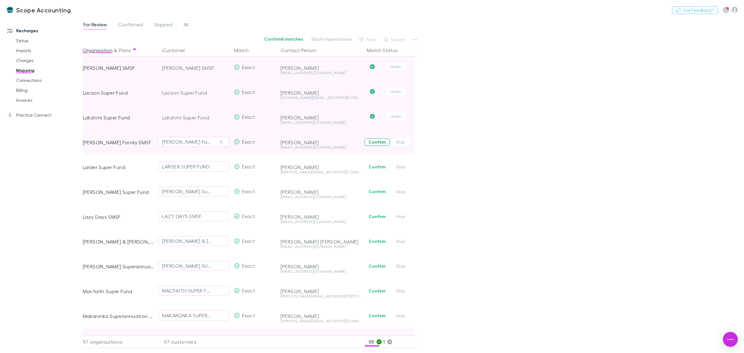
click at [371, 140] on button "Confirm" at bounding box center [377, 141] width 25 height 7
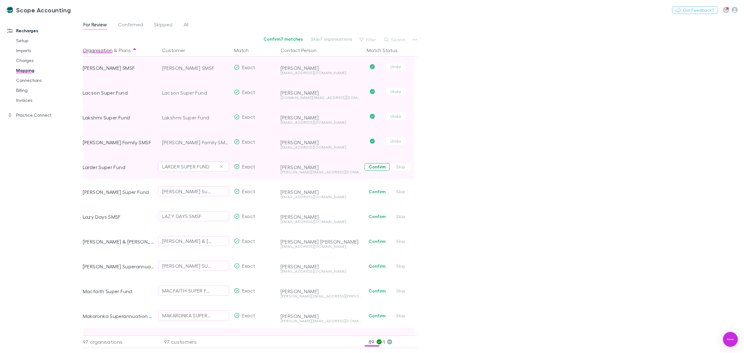
click at [376, 168] on button "Confirm" at bounding box center [377, 166] width 25 height 7
click at [375, 190] on button "Confirm" at bounding box center [377, 191] width 25 height 7
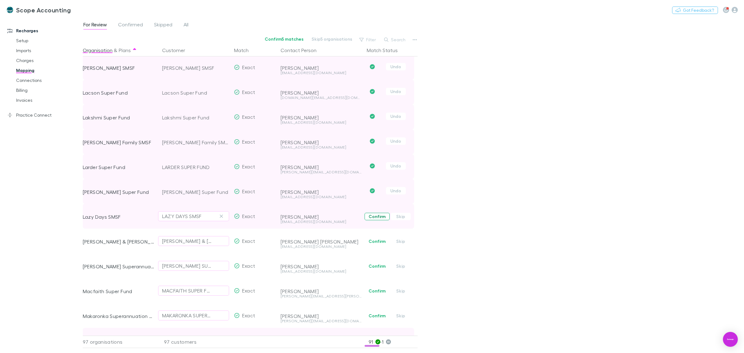
click at [374, 214] on button "Confirm" at bounding box center [377, 216] width 25 height 7
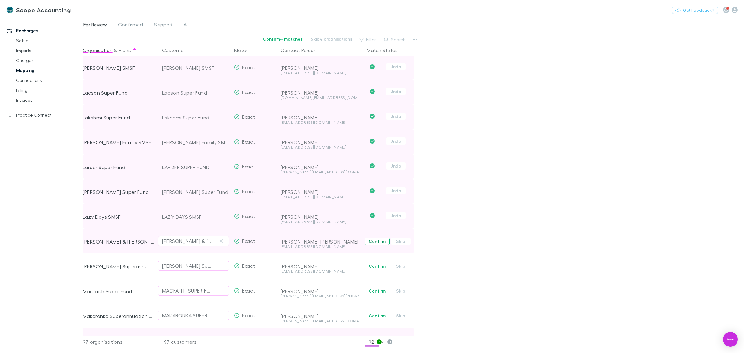
click at [374, 240] on button "Confirm" at bounding box center [377, 241] width 25 height 7
click at [373, 265] on button "Confirm" at bounding box center [377, 265] width 25 height 7
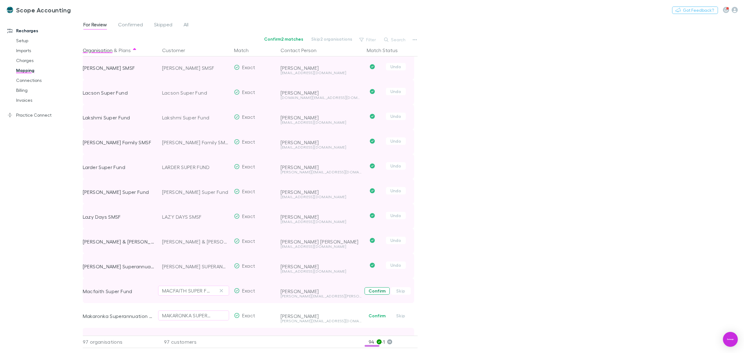
click at [375, 291] on button "Confirm" at bounding box center [377, 290] width 25 height 7
click at [374, 318] on button "Confirm" at bounding box center [377, 315] width 25 height 7
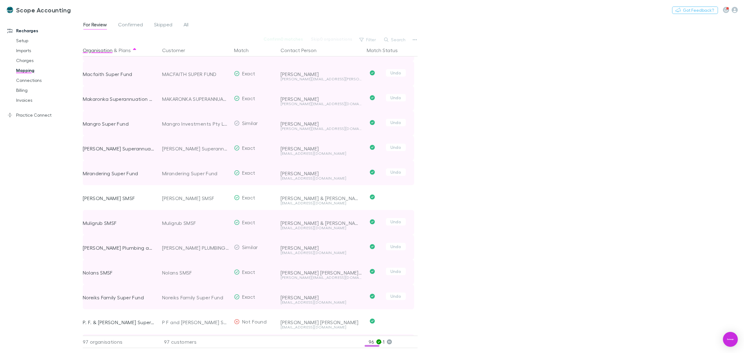
scroll to position [1202, 0]
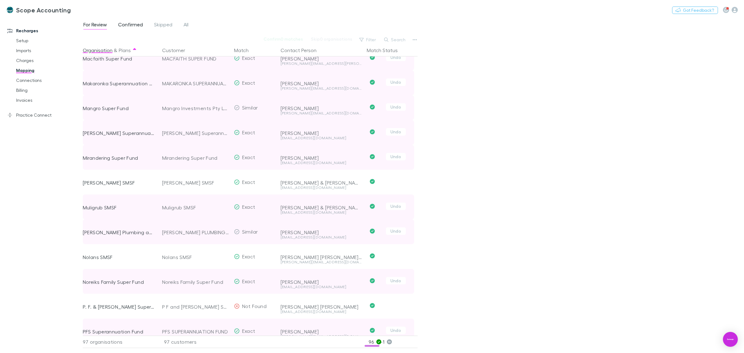
click at [137, 23] on span "Confirmed" at bounding box center [130, 25] width 25 height 8
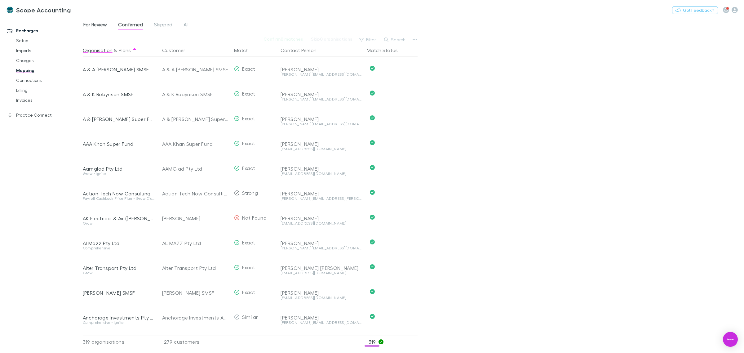
click at [95, 23] on span "For Review" at bounding box center [95, 25] width 24 height 8
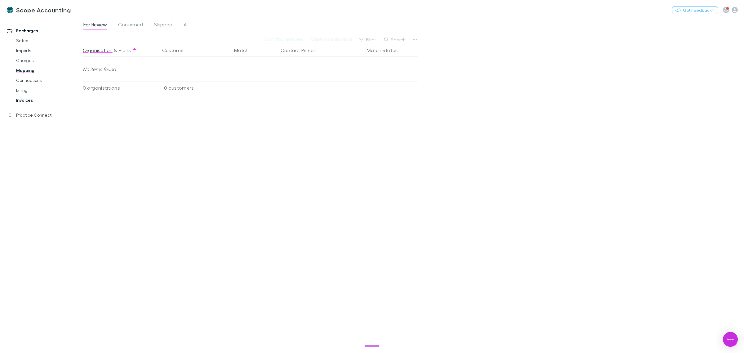
click at [30, 100] on link "Invoices" at bounding box center [49, 100] width 78 height 10
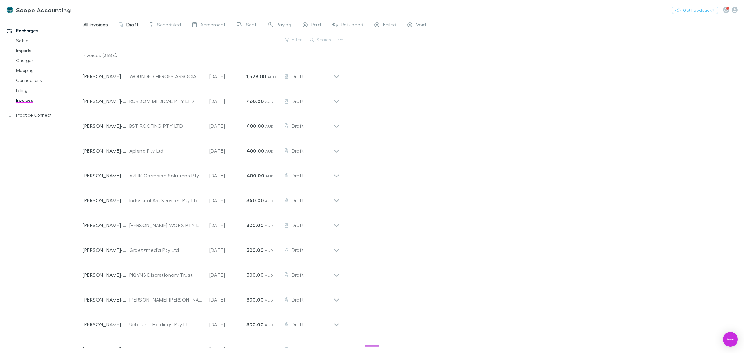
click at [134, 27] on span "Draft" at bounding box center [133, 25] width 12 height 8
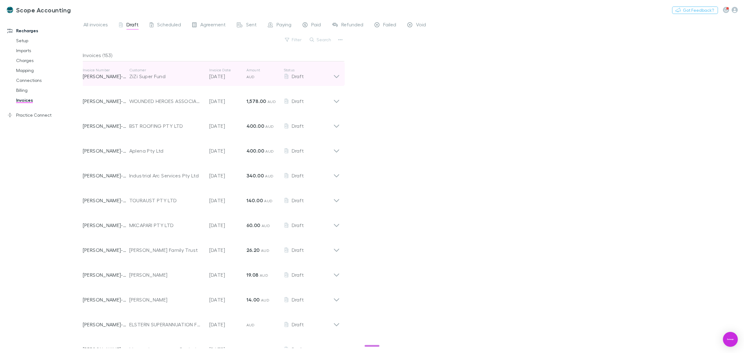
click at [144, 77] on div "ZiZi Super Fund" at bounding box center [166, 76] width 74 height 7
click at [145, 77] on div "ZiZi Super Fund" at bounding box center [166, 76] width 74 height 7
click at [338, 77] on icon at bounding box center [336, 74] width 7 height 12
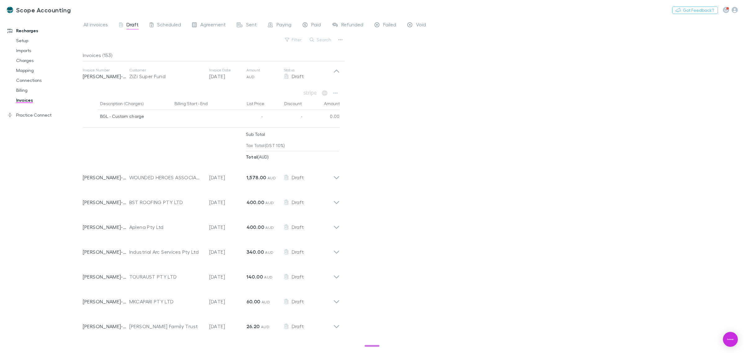
click at [376, 77] on div "All invoices Draft Scheduled Agreement Sent Paying Paid Refunded Failed Void Fi…" at bounding box center [414, 185] width 662 height 336
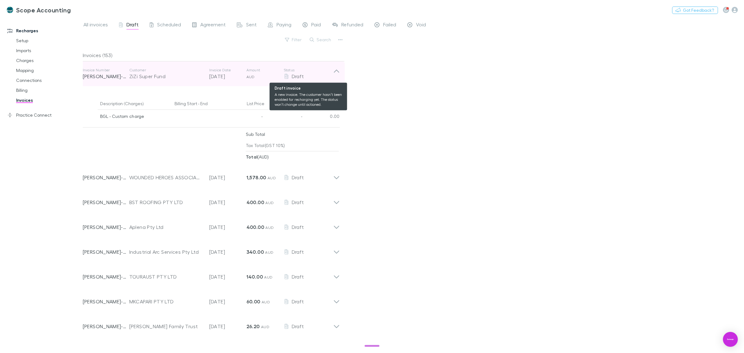
click at [331, 73] on div "Draft" at bounding box center [309, 76] width 50 height 7
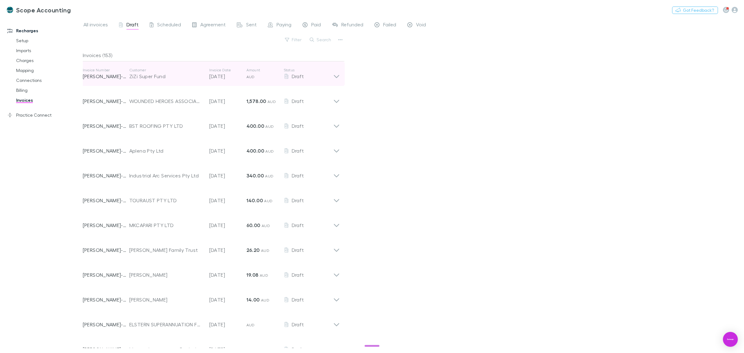
click at [161, 78] on div "ZiZi Super Fund" at bounding box center [166, 76] width 74 height 7
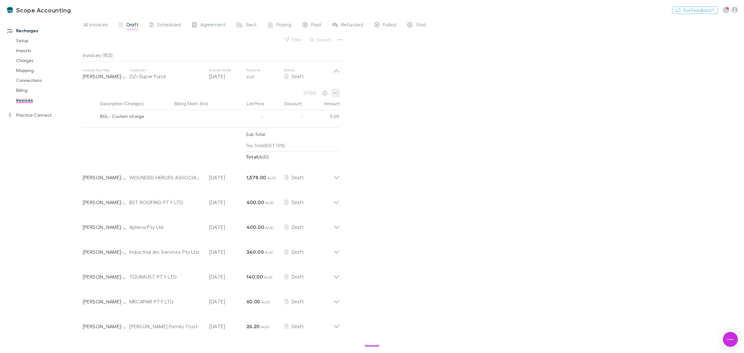
click at [334, 91] on icon "button" at bounding box center [335, 93] width 4 height 5
click at [386, 94] on div at bounding box center [372, 176] width 744 height 353
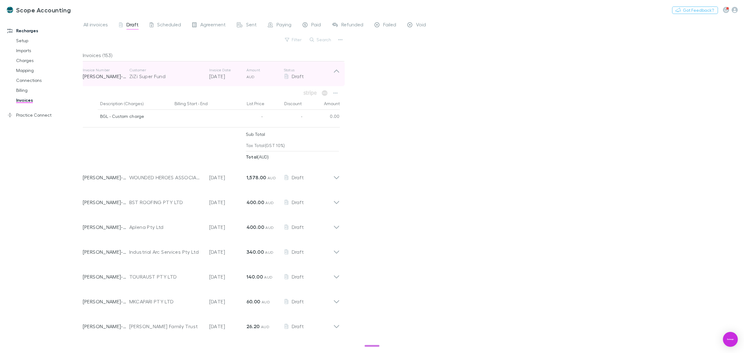
click at [337, 70] on icon at bounding box center [336, 70] width 5 height 3
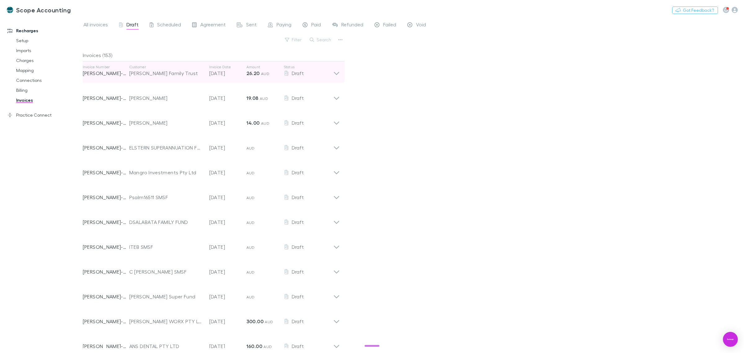
scroll to position [194, 0]
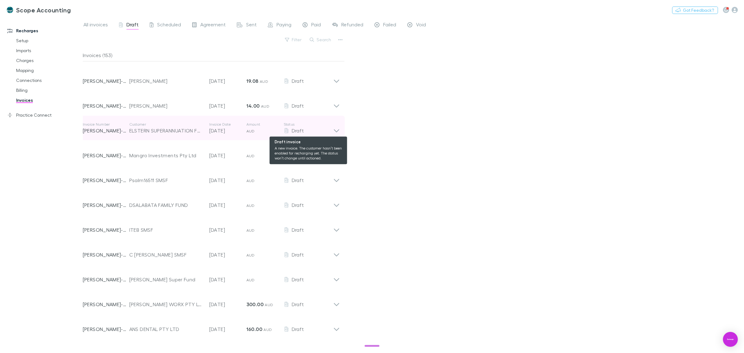
click at [331, 130] on div "Draft" at bounding box center [309, 130] width 50 height 7
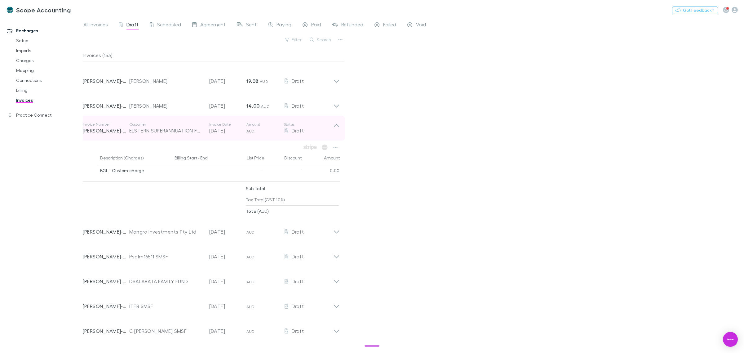
click at [336, 123] on icon at bounding box center [336, 128] width 7 height 12
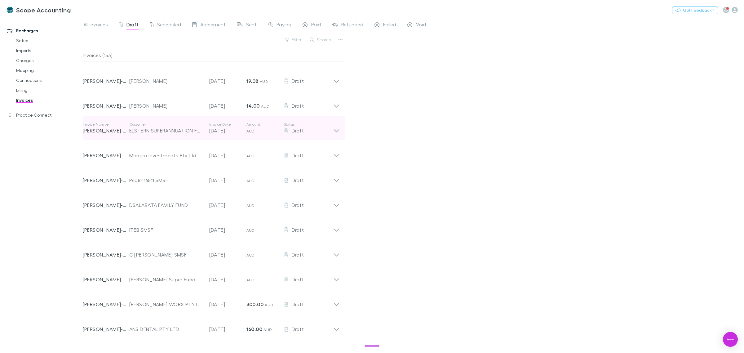
click at [337, 131] on icon at bounding box center [336, 128] width 7 height 12
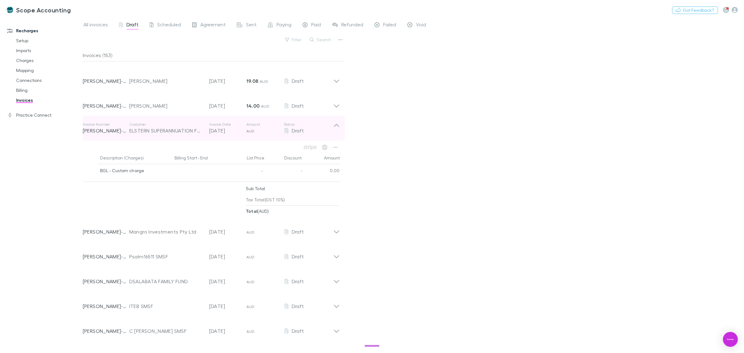
click at [337, 128] on icon at bounding box center [336, 128] width 7 height 12
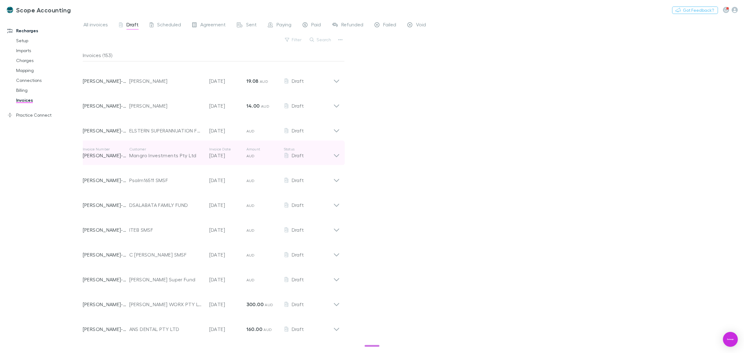
click at [336, 154] on icon at bounding box center [336, 153] width 7 height 12
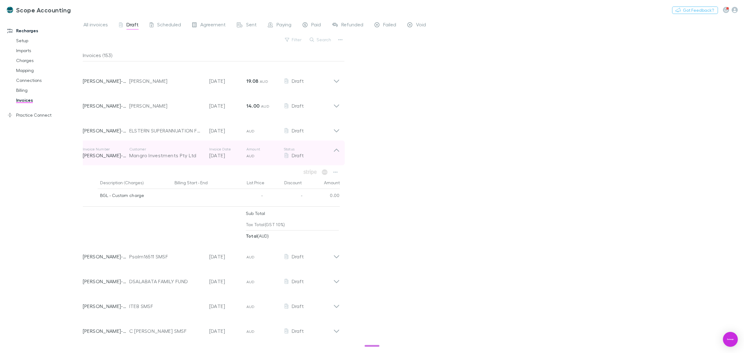
click at [336, 154] on icon at bounding box center [336, 153] width 7 height 12
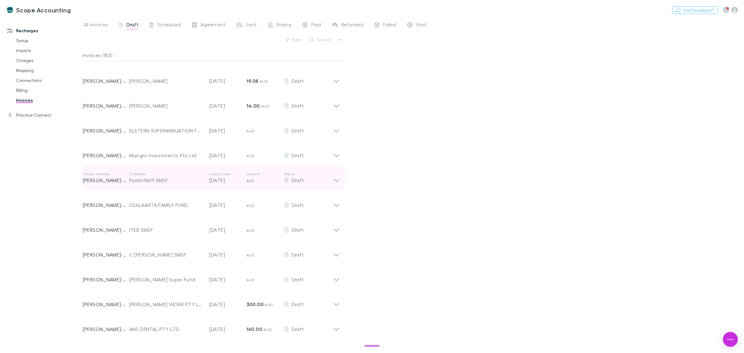
click at [334, 180] on icon at bounding box center [336, 178] width 7 height 12
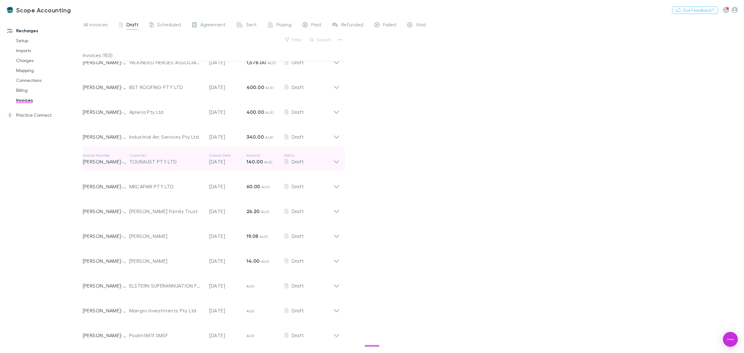
scroll to position [0, 0]
